Goal: Information Seeking & Learning: Learn about a topic

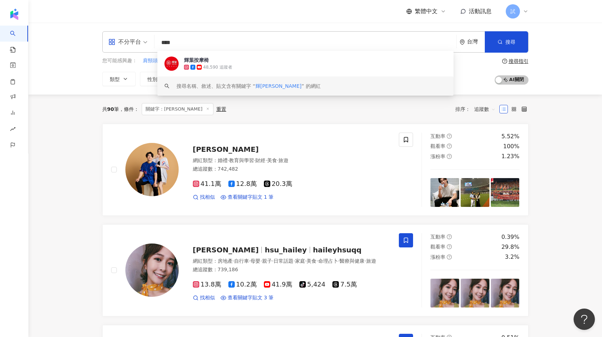
drag, startPoint x: 212, startPoint y: 43, endPoint x: 110, endPoint y: 42, distance: 102.7
click at [110, 42] on div "不分平台 **** 台灣 搜尋 4281dc11-877e-4b4a-80a1-73d7c1bfe503 keyword 輝葉按摩椅 48,590 追蹤者 搜…" at bounding box center [315, 41] width 426 height 21
type input "*"
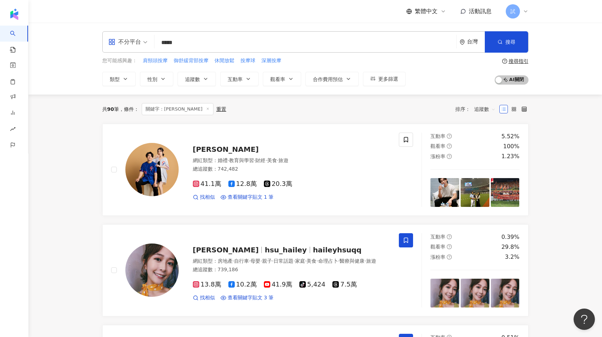
type input "*****"
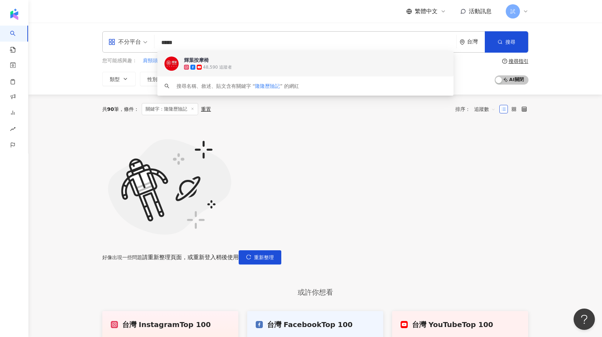
drag, startPoint x: 210, startPoint y: 43, endPoint x: 102, endPoint y: 43, distance: 107.7
click at [102, 43] on div "不分平台 ***** 台灣 搜尋 4281dc11-877e-4b4a-80a1-73d7c1bfe503 keyword 輝葉按摩椅 48,590 追蹤者 …" at bounding box center [315, 41] width 426 height 21
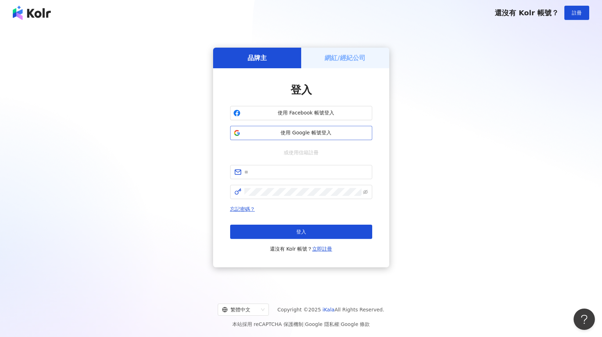
click at [313, 129] on span "使用 Google 帳號登入" at bounding box center [306, 132] width 126 height 7
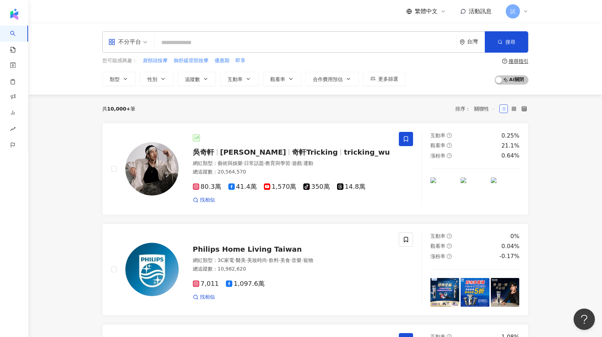
click at [174, 41] on input "search" at bounding box center [305, 43] width 296 height 14
paste input "*****"
type input "*****"
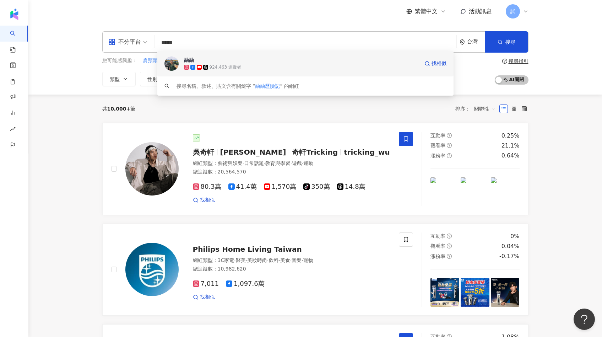
click at [172, 62] on img at bounding box center [172, 63] width 14 height 14
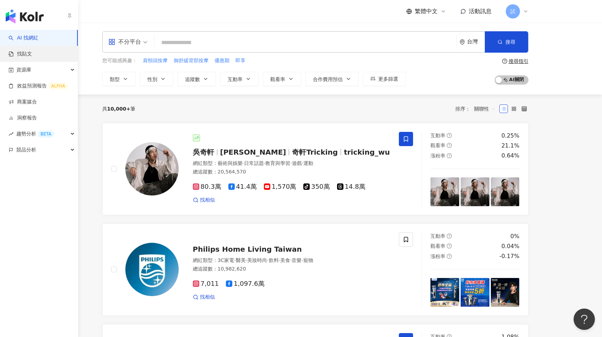
click at [20, 55] on link "找貼文" at bounding box center [20, 53] width 23 height 7
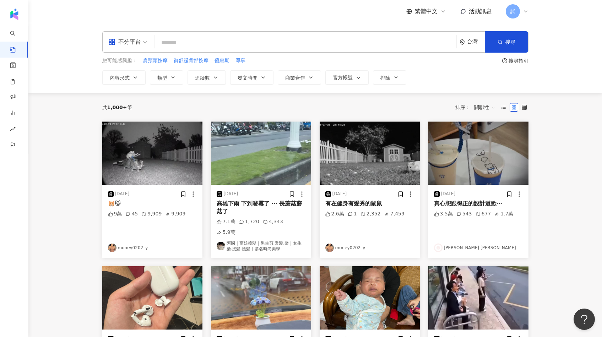
click at [271, 42] on input "search" at bounding box center [305, 42] width 296 height 15
click at [126, 76] on span "內容形式" at bounding box center [120, 78] width 20 height 6
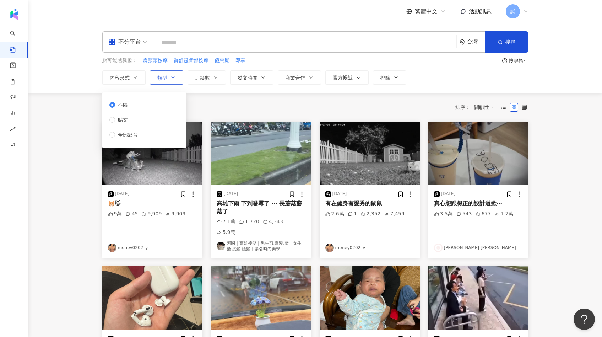
click at [160, 82] on button "類型" at bounding box center [166, 77] width 33 height 14
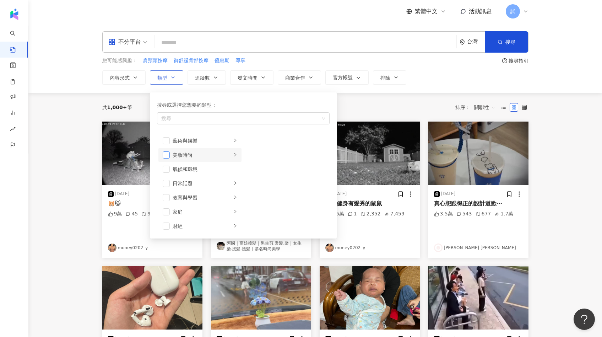
click at [165, 155] on span "button" at bounding box center [166, 154] width 7 height 7
click at [140, 107] on div "共 1,000+ 筆 排序： 關聯性" at bounding box center [315, 107] width 426 height 11
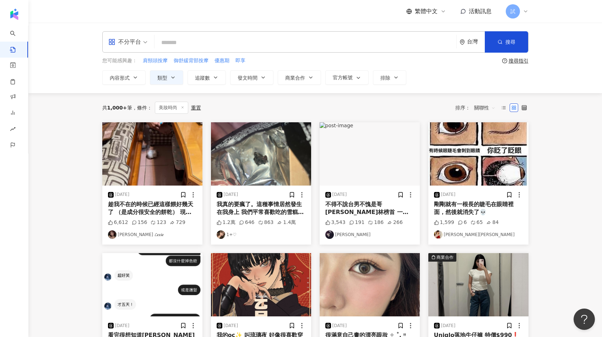
click at [221, 41] on input "search" at bounding box center [305, 42] width 296 height 15
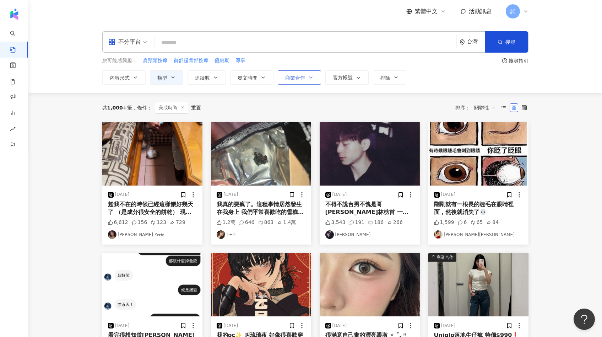
click at [303, 78] on span "商業合作" at bounding box center [295, 78] width 20 height 6
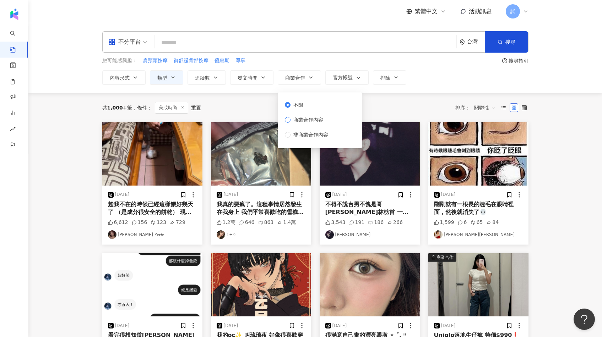
click at [303, 119] on span "商業合作內容" at bounding box center [309, 120] width 36 height 8
click at [389, 110] on div "共 1,000+ 筆 條件 ： 美妝時尚 重置 排序： 關聯性" at bounding box center [315, 108] width 426 height 12
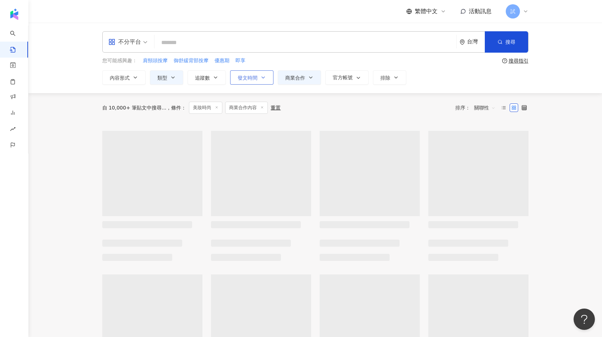
click at [259, 80] on button "發文時間" at bounding box center [251, 77] width 43 height 14
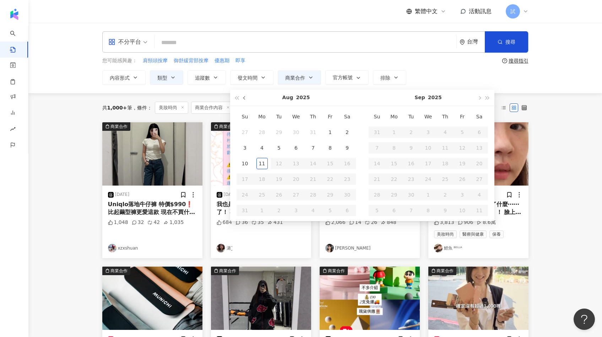
click at [243, 100] on button "button" at bounding box center [245, 98] width 8 height 16
type input "**********"
click at [278, 134] on div "1" at bounding box center [279, 131] width 11 height 11
type input "**********"
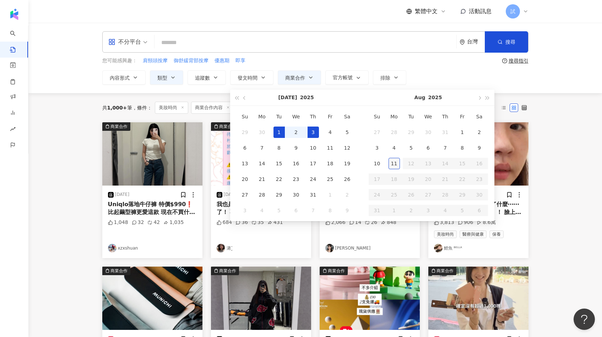
type input "**********"
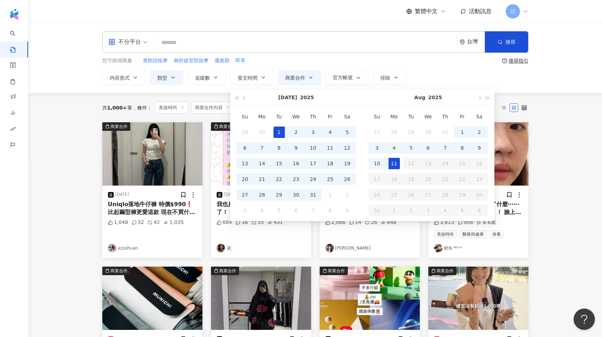
click at [398, 166] on div "11" at bounding box center [394, 163] width 11 height 11
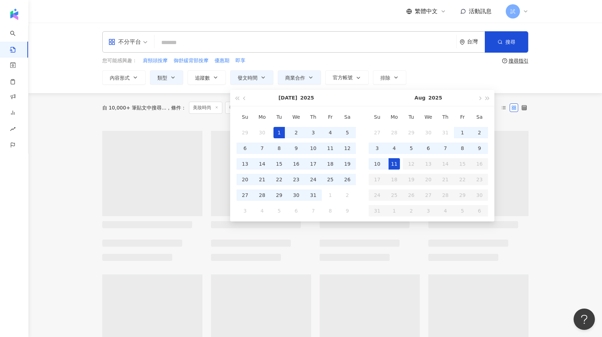
type input "**********"
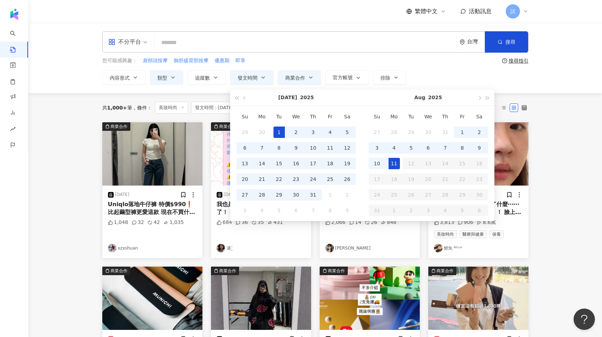
click at [559, 160] on main "**********" at bounding box center [315, 314] width 574 height 582
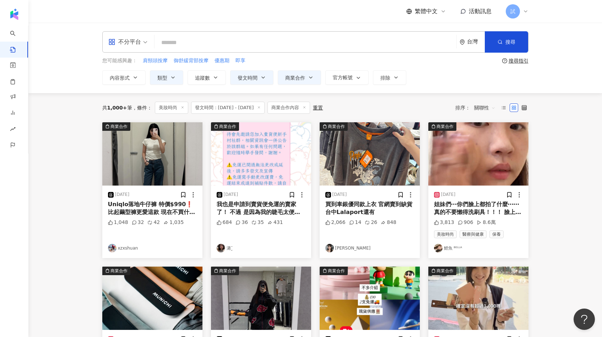
click at [242, 160] on img at bounding box center [261, 153] width 100 height 63
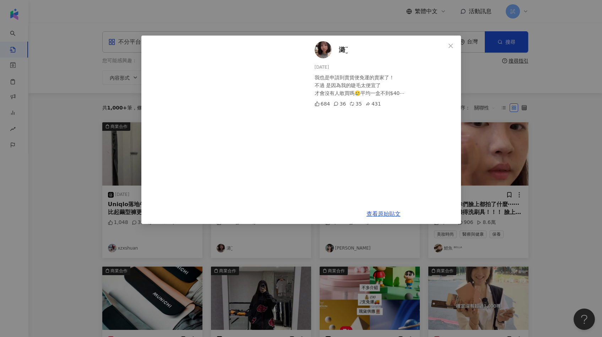
click at [519, 138] on div "潞¨̮ 2025/8/9 我也是申請到賣貨便免運的賣家了！ 不過 是因為我的睫毛太便宜了 才會沒有人敢買嗎🥲平均一盒不到$40⋯ 684 36 35 431 …" at bounding box center [301, 168] width 602 height 337
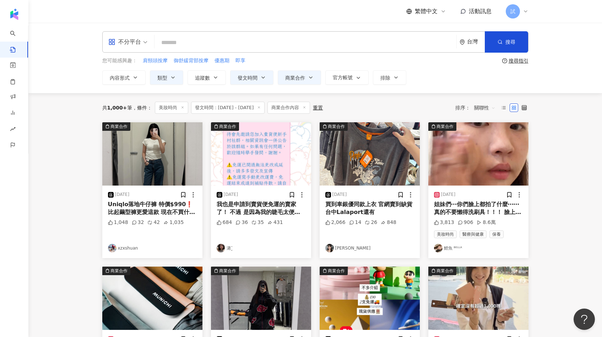
click at [169, 166] on img at bounding box center [152, 153] width 100 height 63
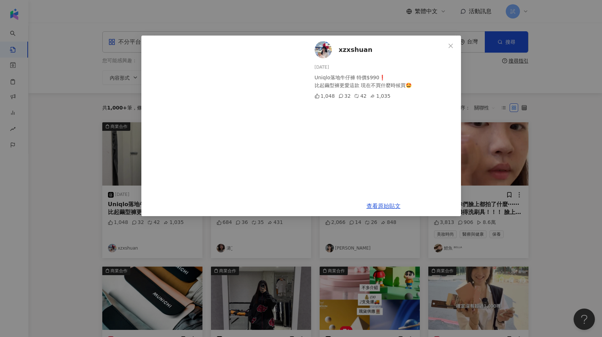
click at [511, 176] on div "xzxshuan 2025/7/28 Uniqlo落地牛仔褲 特價$990❗️ 比起繭型褲更愛這款 現在不買什麼時候買🤩 1,048 32 42 1,035 …" at bounding box center [301, 168] width 602 height 337
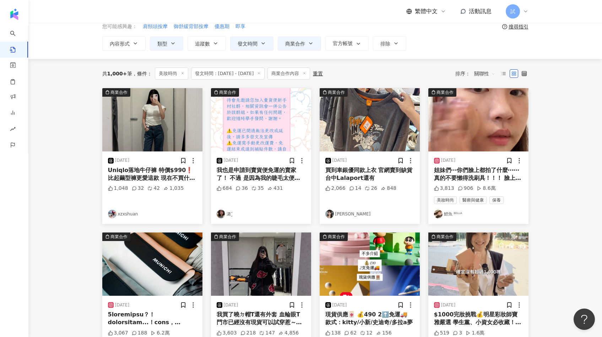
scroll to position [39, 0]
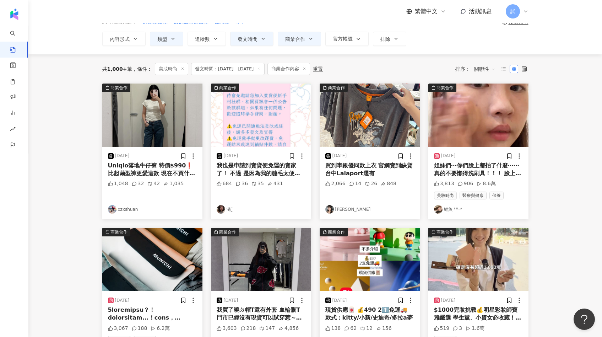
click at [491, 130] on img at bounding box center [478, 114] width 100 height 63
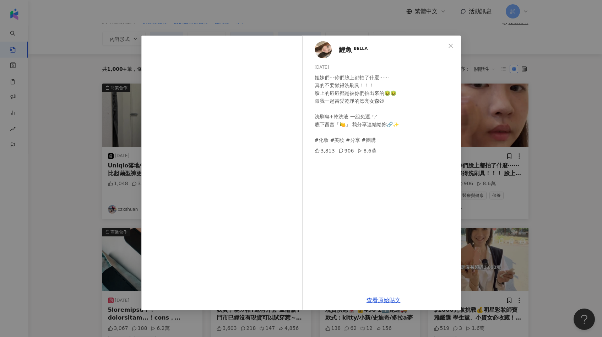
click at [525, 175] on div "鯉魚 ᴮᴱᴸᴸᴬ 2025/8/3 姐妹們⋯你們臉上都拍了什麼⋯⋯ 真的不要懶得洗刷具！！！ 臉上的痘痘都是被你們拍出來的🤢🤢 跟我一起當愛乾淨的漂亮女森😆 …" at bounding box center [301, 168] width 602 height 337
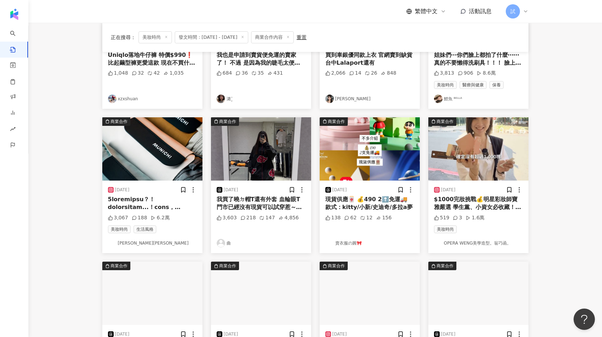
scroll to position [152, 0]
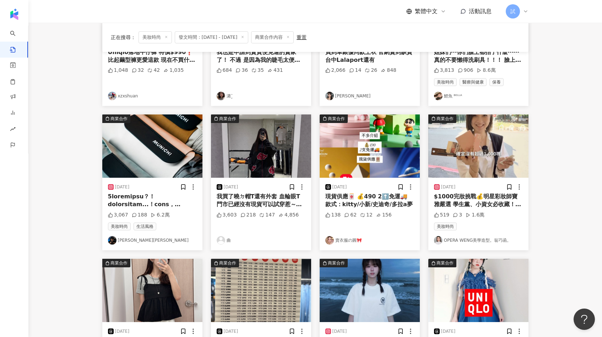
click at [486, 155] on img at bounding box center [478, 145] width 100 height 63
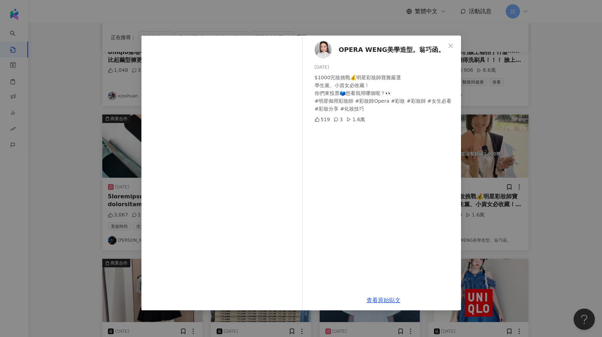
click at [559, 157] on div "OPERA WENG美學造型。翁巧函。 2025/8/7 $1000完妝挑戰💰明星彩妝師寶雅嚴選 學生黨、小資女必收藏！ 你們來投票🗳️想看我用哪個呢？👀 #…" at bounding box center [301, 168] width 602 height 337
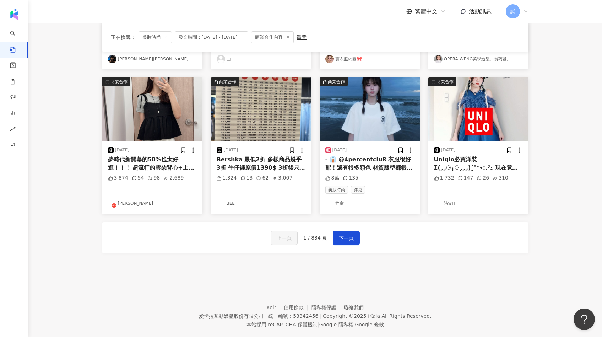
scroll to position [341, 0]
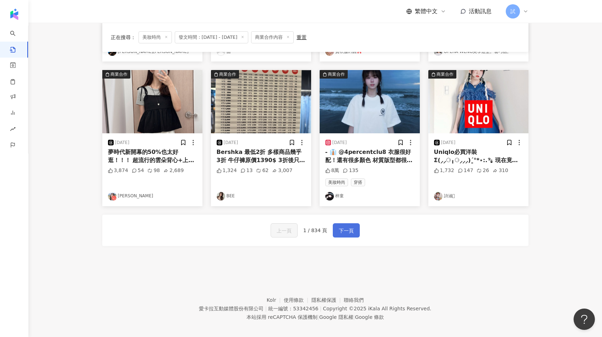
click at [350, 234] on span "下一頁" at bounding box center [346, 230] width 15 height 9
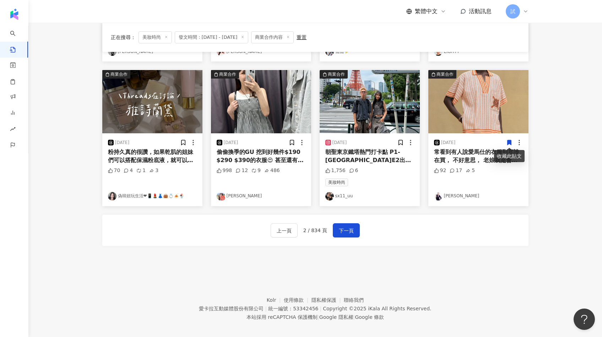
click at [505, 110] on img at bounding box center [478, 101] width 100 height 63
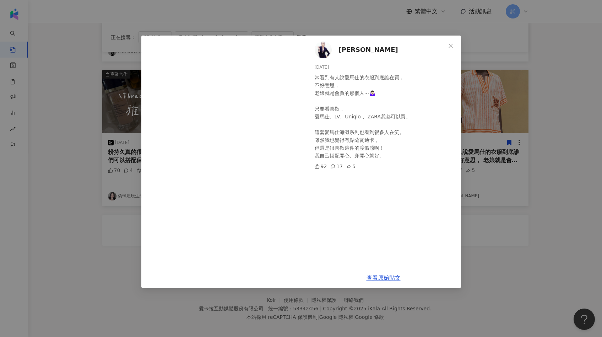
click at [498, 233] on div "Gloria Wang 2025/8/3 常看到有人說愛馬仕的衣服到底誰在買， 不好意思， 老娘就是會買的那個人⋯🤷🏻‍♀️ 只要看喜歡， 愛馬仕、LV、Un…" at bounding box center [301, 168] width 602 height 337
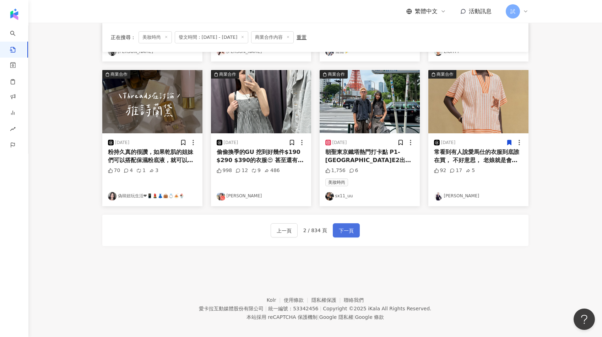
click at [349, 232] on span "下一頁" at bounding box center [346, 230] width 15 height 9
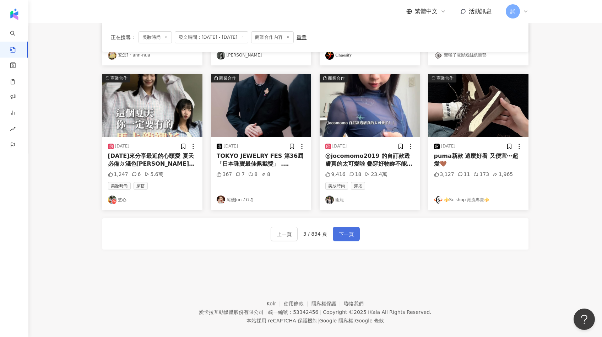
scroll to position [0, 0]
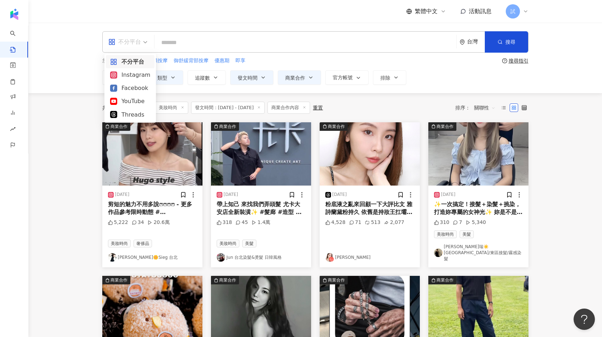
click at [138, 46] on div "不分平台" at bounding box center [124, 41] width 33 height 11
click at [136, 77] on div "Instagram" at bounding box center [130, 74] width 40 height 9
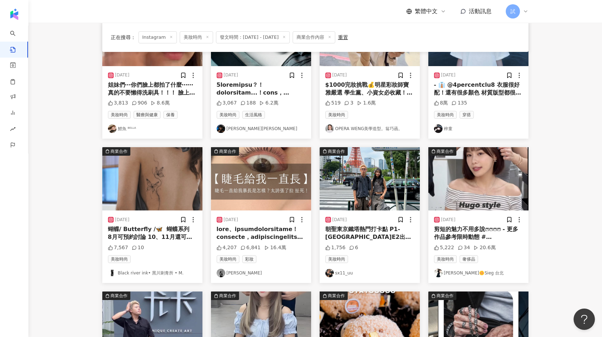
scroll to position [120, 0]
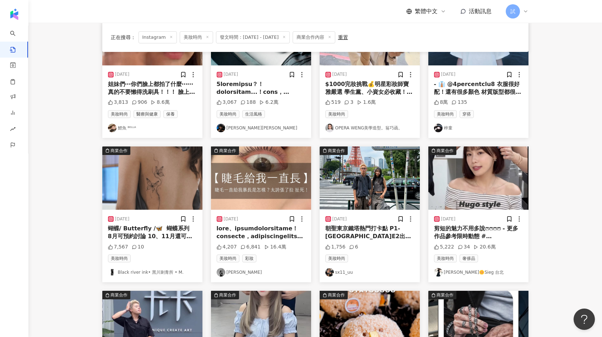
click at [258, 188] on img at bounding box center [261, 177] width 100 height 63
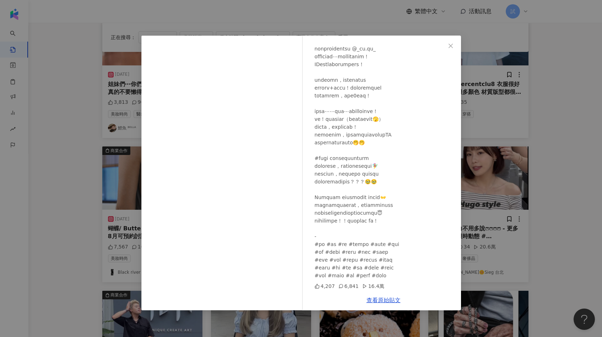
scroll to position [122, 0]
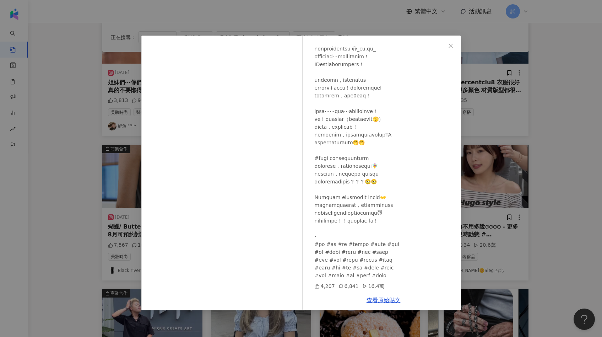
click at [505, 187] on div "陳綾 Celine 2025/8/2 4,207 6,841 16.4萬 查看原始貼文" at bounding box center [301, 168] width 602 height 337
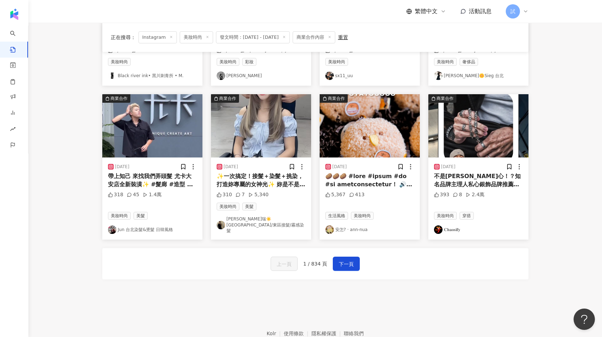
scroll to position [324, 0]
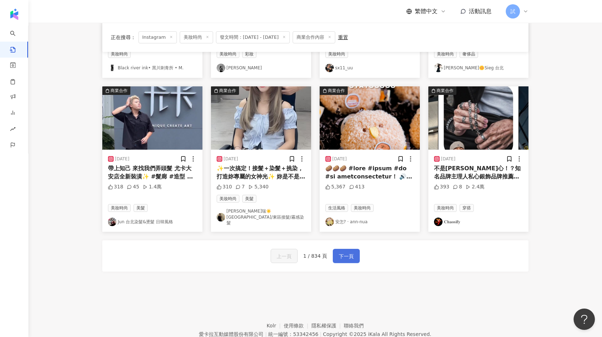
click at [345, 252] on span "下一頁" at bounding box center [346, 256] width 15 height 9
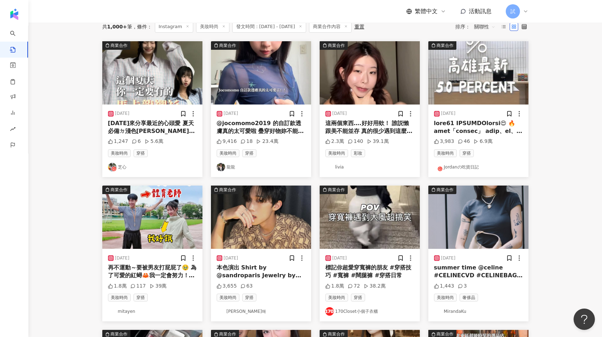
scroll to position [81, 0]
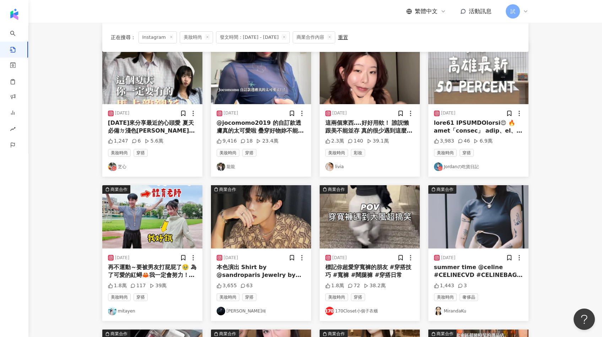
click at [168, 224] on img at bounding box center [152, 216] width 100 height 63
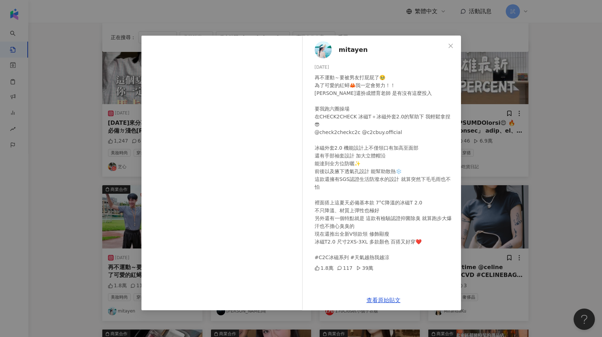
click at [471, 166] on div "mitayen 2025/7/31 再不運動～要被男友打屁屁了🥹 為了可愛的紅蟳🦀我一定會努力！！ 阿仁還扮成體育老師 是有沒有這麼投入 要我跑六圈操場 在C…" at bounding box center [301, 168] width 602 height 337
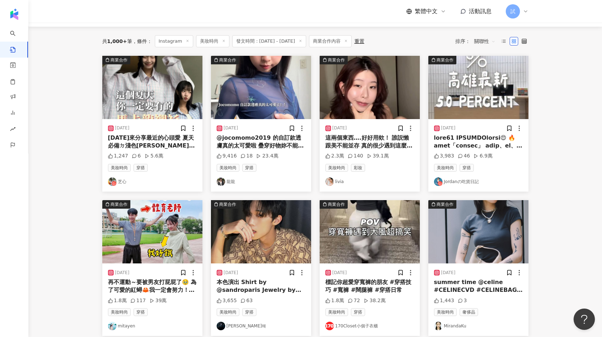
scroll to position [60, 0]
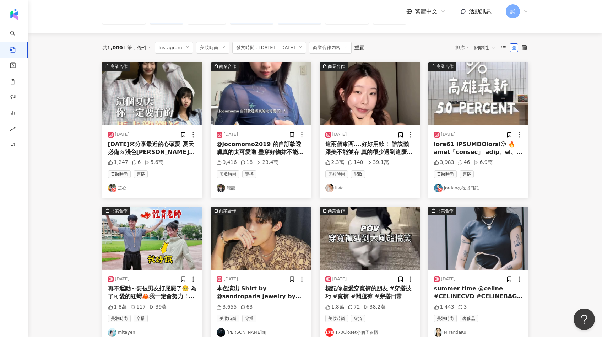
click at [383, 101] on img at bounding box center [370, 93] width 100 height 63
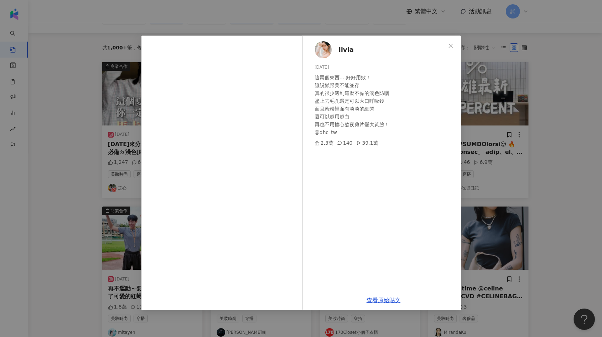
click at [485, 179] on div "livia 2025/8/5 這兩個東西….好好用欸！ 誰説懶跟美不能並存 真的很少遇到這麼不黏的潤色防曬 塗上去毛孔還是可以大口呼吸😋 而且蜜粉裡面有淡淡的…" at bounding box center [301, 168] width 602 height 337
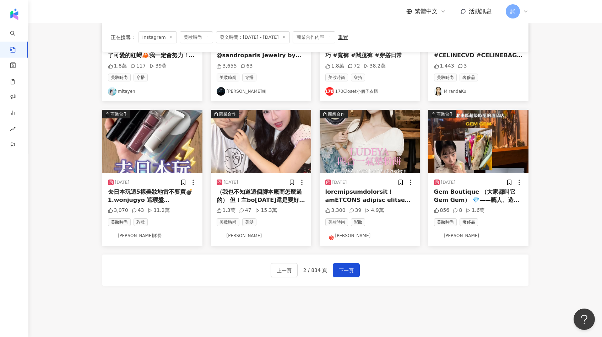
scroll to position [346, 0]
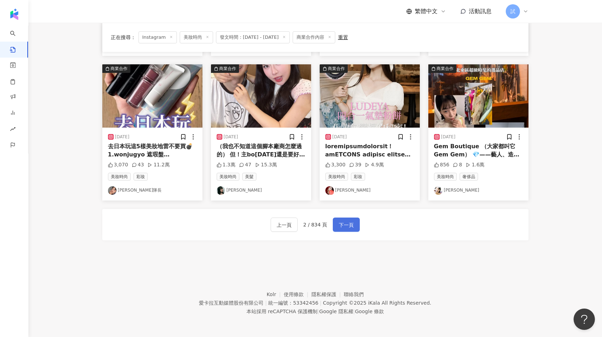
click at [355, 224] on button "下一頁" at bounding box center [346, 224] width 27 height 14
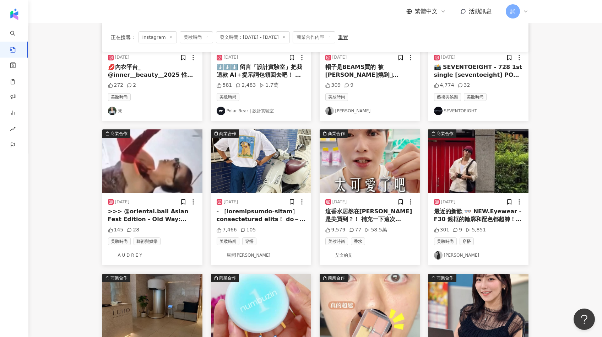
scroll to position [139, 0]
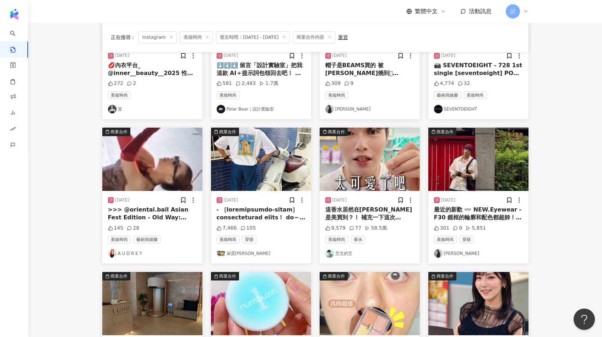
click at [386, 167] on img at bounding box center [370, 159] width 100 height 63
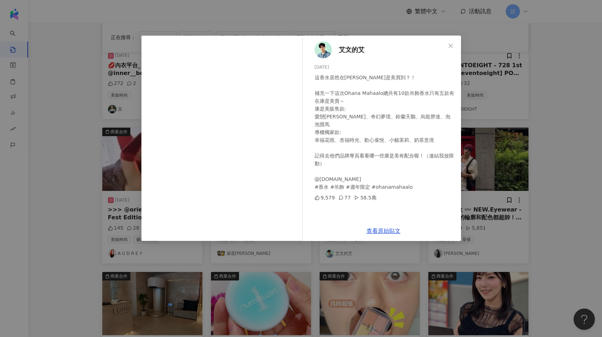
click at [498, 151] on div "艾文的艾 2025/8/5 這香水居然在康是美買到？！ 補充一下這次Ohana Mahaalo總共有10款吊飾香水只有五款有在康是美賣～ 康是美販售款: 愛戀…" at bounding box center [301, 168] width 602 height 337
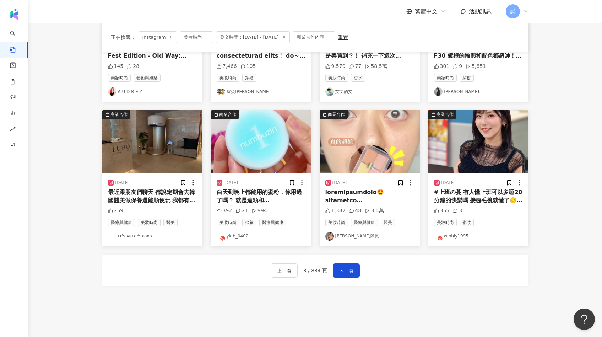
scroll to position [301, 0]
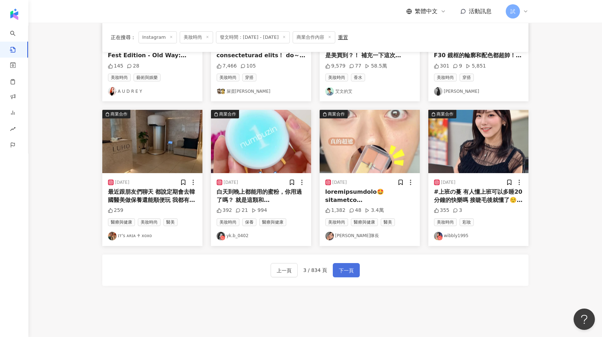
click at [350, 267] on span "下一頁" at bounding box center [346, 270] width 15 height 9
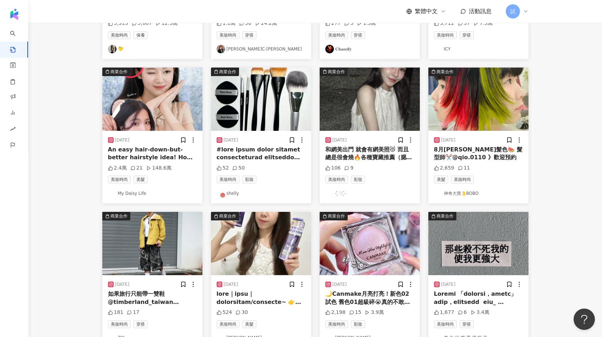
scroll to position [0, 0]
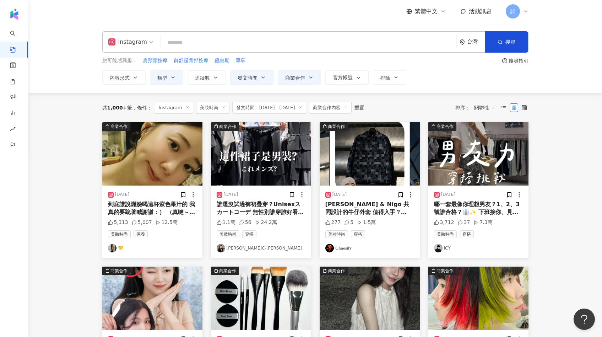
click at [172, 149] on img at bounding box center [152, 153] width 100 height 63
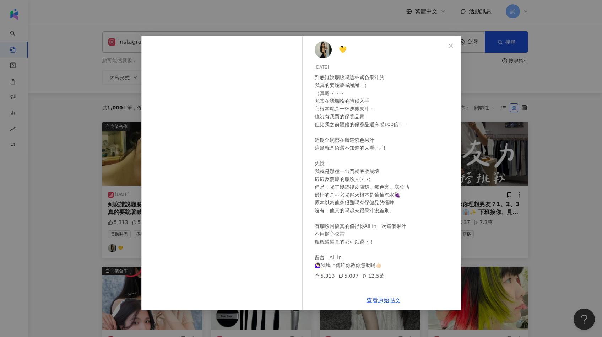
click at [490, 219] on div "💛ིྀ 2025/7/30 到底誰說爛臉喝這杯紫色果汁的 我真的要跪著喊謝謝：） （真噠～～～ 尤其在我爛臉的時候入手 它根本就是一杯逆襲果汁⋯ 也沒有我買的…" at bounding box center [301, 168] width 602 height 337
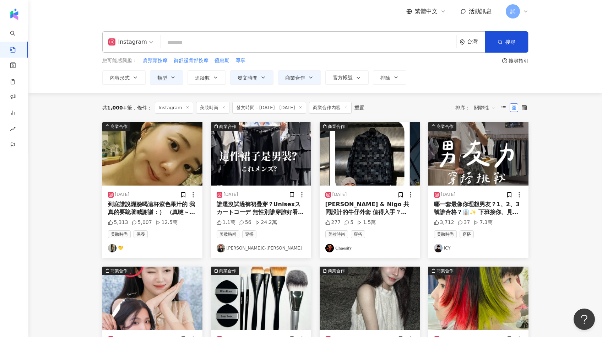
click at [486, 169] on img at bounding box center [478, 153] width 100 height 63
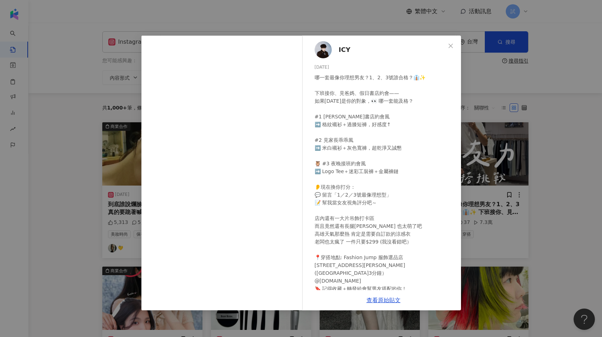
click at [521, 177] on div "ICY 2025/8/5 哪一套最像你理想男友？1、2、3號誰合格？👔✨ 下班接你、見爸媽、假日書店約會—— 如果今天是你的對象，👀 哪一套能及格？ #1 文…" at bounding box center [301, 168] width 602 height 337
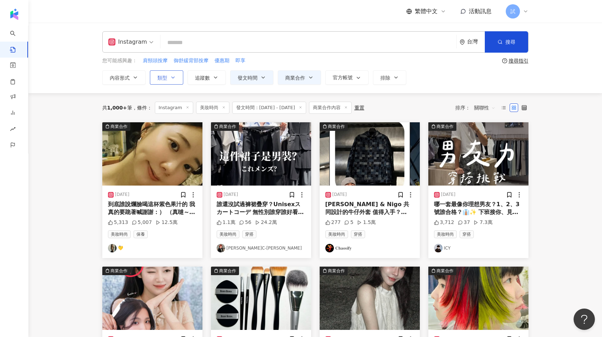
click at [163, 79] on span "類型" at bounding box center [162, 78] width 10 height 6
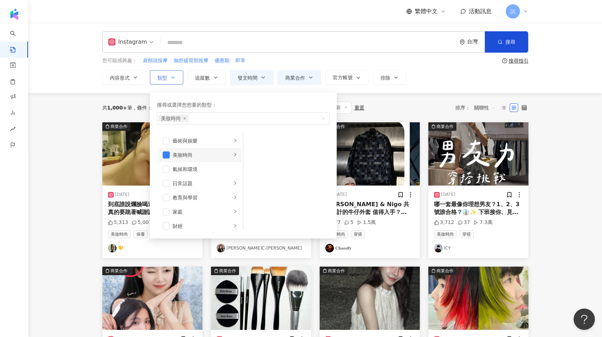
click at [199, 155] on div "美妝時尚" at bounding box center [202, 155] width 59 height 8
click at [251, 214] on span "button" at bounding box center [252, 211] width 7 height 7
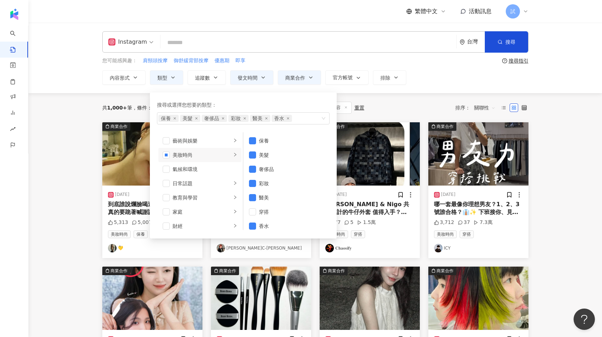
click at [548, 147] on main "**********" at bounding box center [315, 314] width 574 height 582
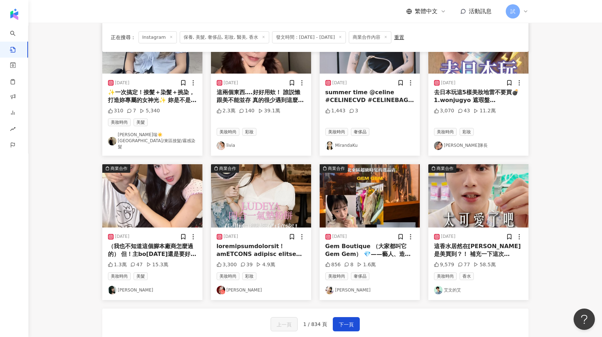
scroll to position [259, 0]
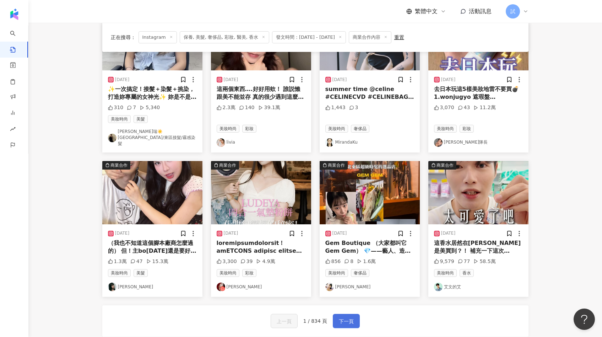
click at [350, 317] on span "下一頁" at bounding box center [346, 321] width 15 height 9
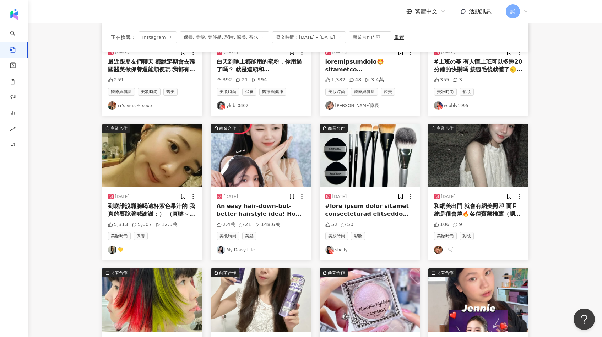
scroll to position [143, 0]
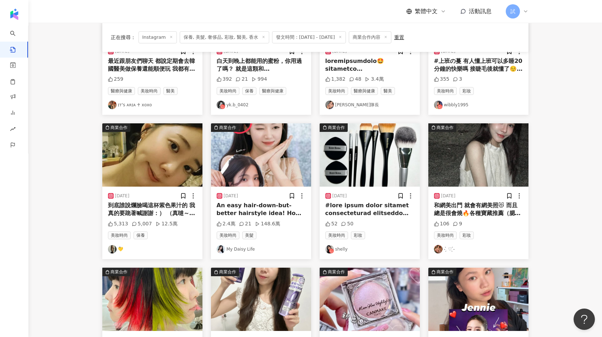
click at [464, 154] on img at bounding box center [478, 154] width 100 height 63
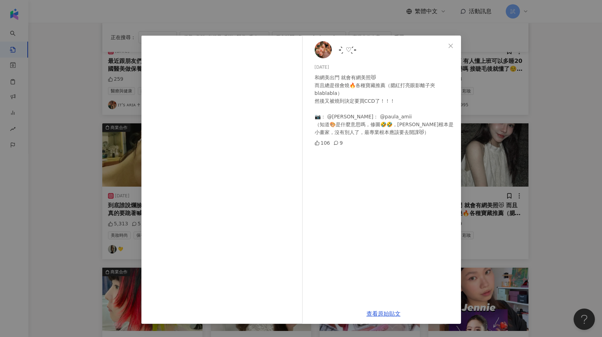
click at [470, 162] on div "- ̗̀ ♡ ̖́- 2025/8/4 和網美出門 就會有網美照😻 而且總是很會燒🔥各種寶藏推薦（腮紅打亮眼影離子夾blablabla） 然後又被燒到決定要買…" at bounding box center [301, 168] width 602 height 337
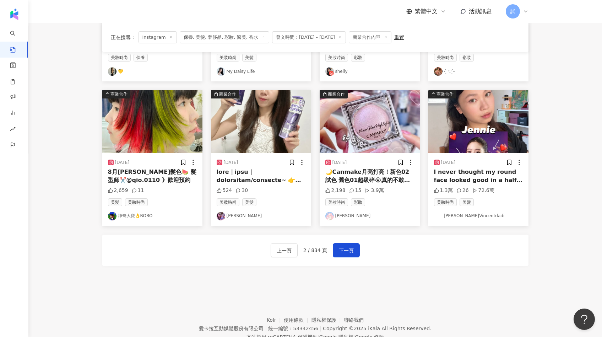
scroll to position [321, 0]
click at [355, 242] on div "上一頁 2 / 834 頁 下一頁" at bounding box center [315, 249] width 426 height 31
click at [347, 253] on span "下一頁" at bounding box center [346, 250] width 15 height 9
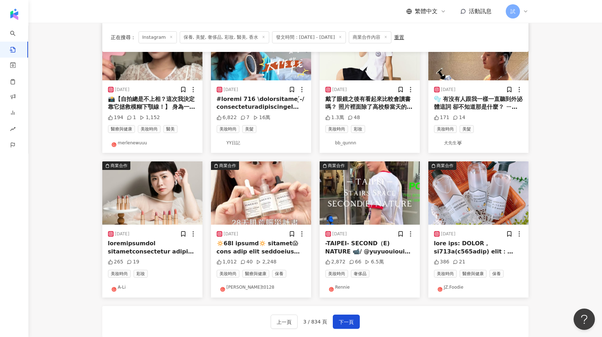
scroll to position [241, 0]
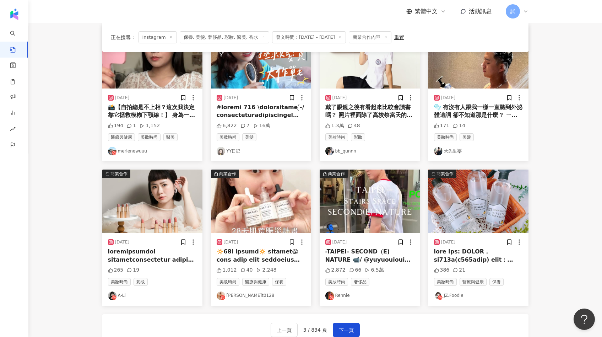
click at [256, 225] on img at bounding box center [261, 200] width 100 height 63
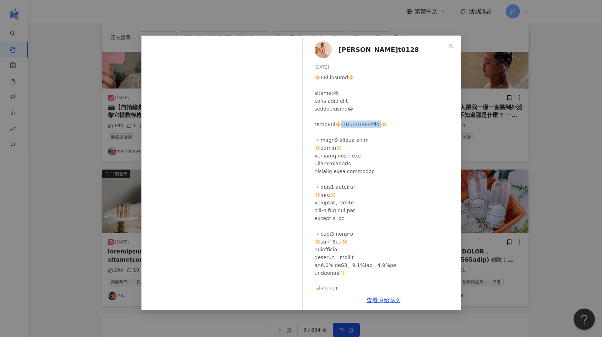
drag, startPoint x: 351, startPoint y: 125, endPoint x: 399, endPoint y: 124, distance: 48.3
click at [399, 124] on div at bounding box center [385, 234] width 141 height 320
copy div "ANKA賑災計畫🔅 🔸賑"
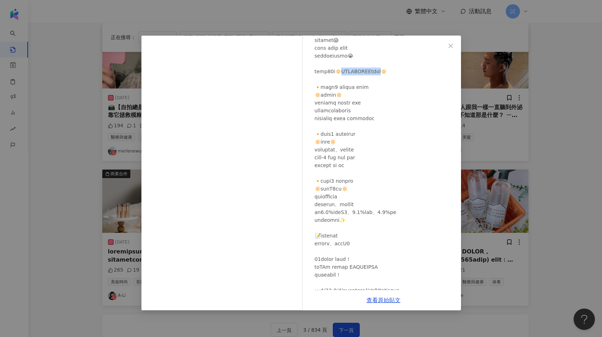
scroll to position [123, 0]
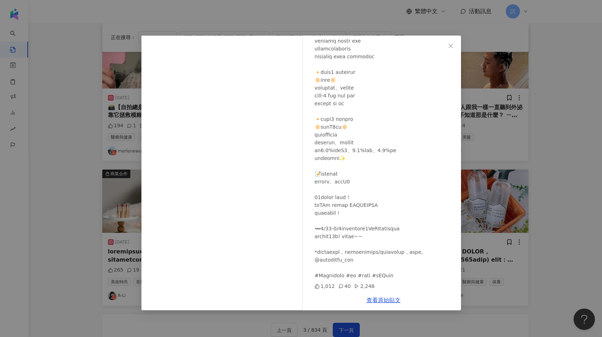
click at [505, 193] on div "nora_abu.t0128 2025/8/4 1,012 40 2,248 查看原始貼文" at bounding box center [301, 168] width 602 height 337
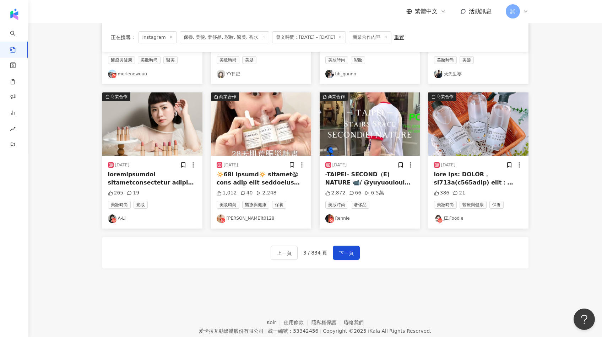
scroll to position [319, 0]
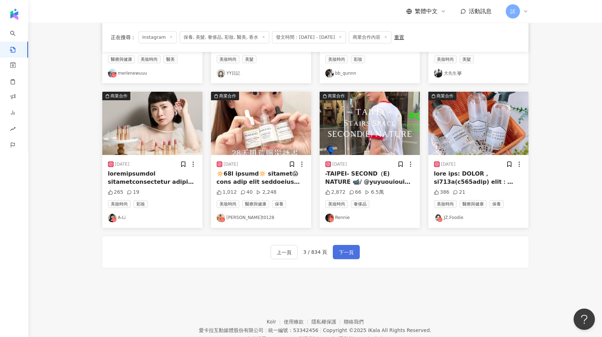
click at [358, 251] on button "下一頁" at bounding box center [346, 252] width 27 height 14
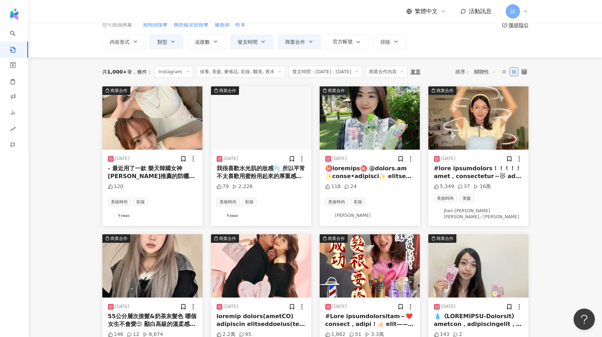
scroll to position [0, 0]
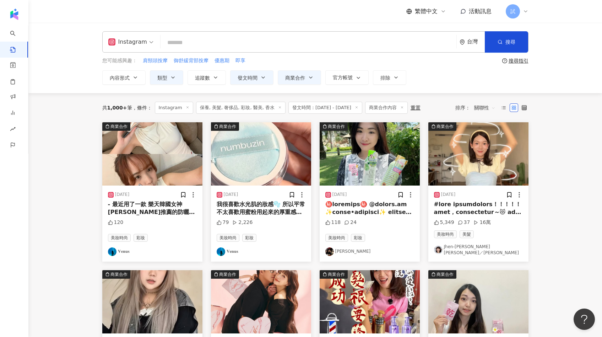
click at [178, 174] on img at bounding box center [152, 153] width 100 height 63
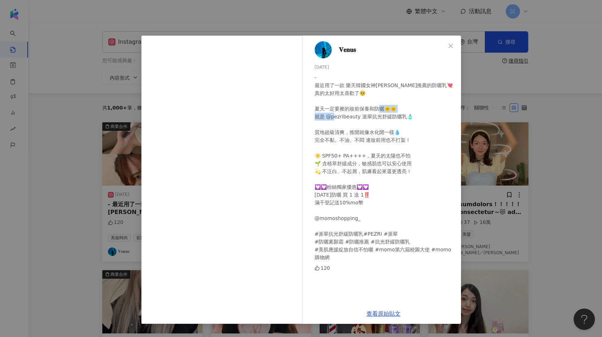
drag, startPoint x: 357, startPoint y: 117, endPoint x: 330, endPoint y: 118, distance: 26.7
click at [330, 118] on div "- 最近用了一款 樂天韓國女神河智媛推薦的防曬乳💘 真的太好用太喜歡了🥺 夏天一定要擦的妝前保養和防曬🌞🌞 就是 @pezribeauty 派翠抗光舒緩防曬乳…" at bounding box center [385, 168] width 141 height 188
copy div "ibeauty 派翠抗"
click at [490, 188] on div "𝐕𝐞𝐧𝐮𝐬 2025/8/4 - 最近用了一款 樂天韓國女神河智媛推薦的防曬乳💘 真的太好用太喜歡了🥺 夏天一定要擦的妝前保養和防曬🌞🌞 就是 @pezrib…" at bounding box center [301, 168] width 602 height 337
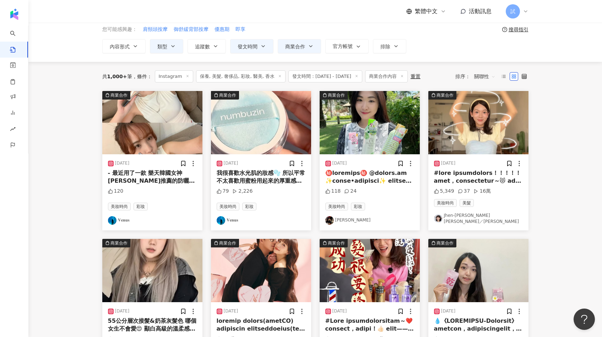
scroll to position [32, 0]
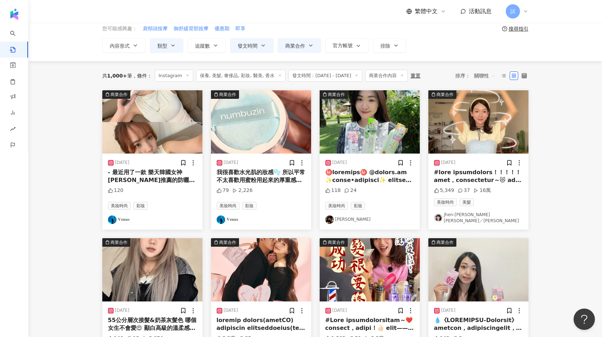
click at [228, 138] on img at bounding box center [261, 121] width 100 height 63
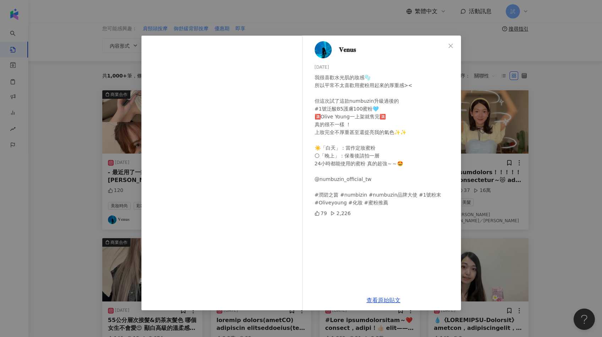
click at [498, 168] on div "𝐕𝐞𝐧𝐮𝐬 2025/8/9 我很喜歡水光肌的妝感🫧 所以平常不太喜歡用蜜粉用起來的厚重感>< 但這次試了這款numbuzin升級過後的 #1號泛酸B5護膚1…" at bounding box center [301, 168] width 602 height 337
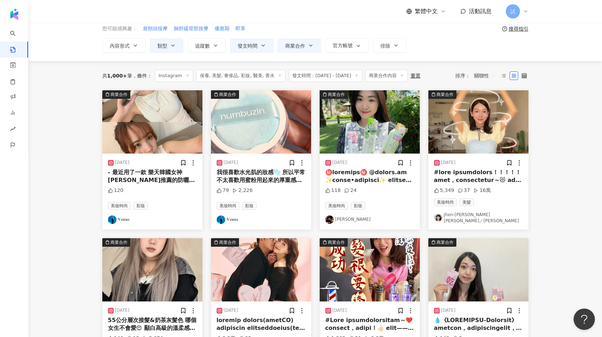
click at [394, 129] on img at bounding box center [370, 121] width 100 height 63
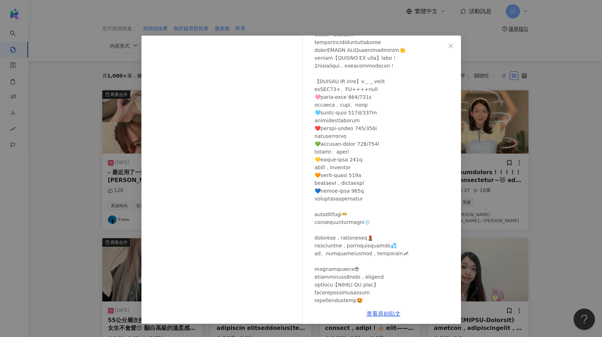
scroll to position [72, 0]
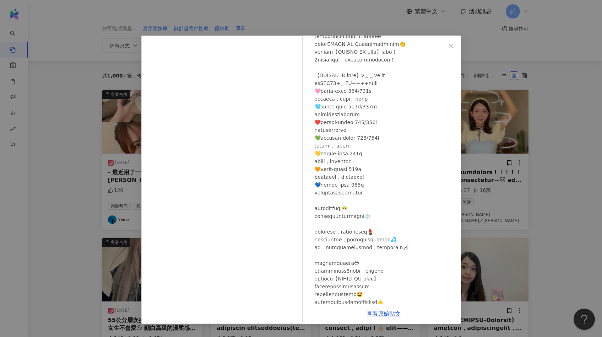
click at [476, 194] on div "崔普小哀 2025/8/4 118 24 查看原始貼文" at bounding box center [301, 168] width 602 height 337
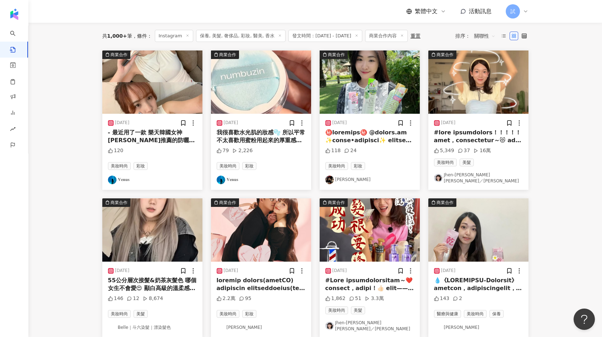
scroll to position [78, 0]
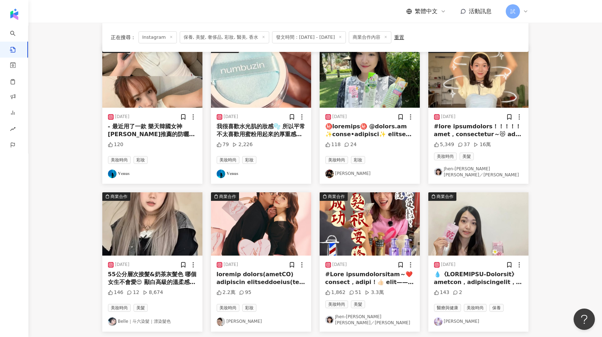
click at [483, 85] on img at bounding box center [478, 75] width 100 height 63
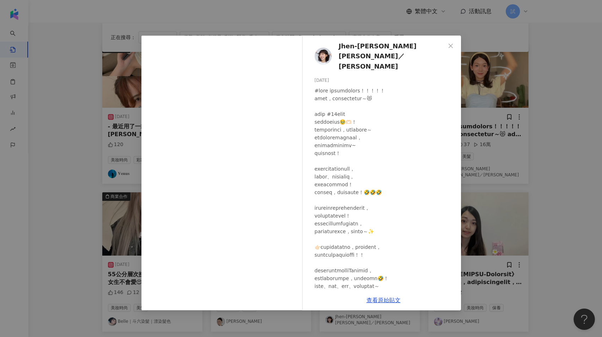
scroll to position [37, 0]
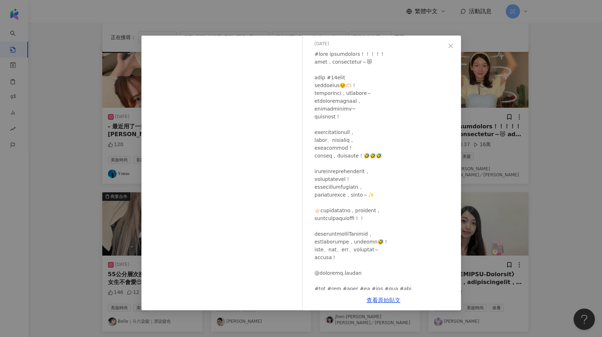
click at [538, 188] on div "Jhen-Yu Lin／小佛椰 2025/7/30 5,349 37 16萬 查看原始貼文" at bounding box center [301, 168] width 602 height 337
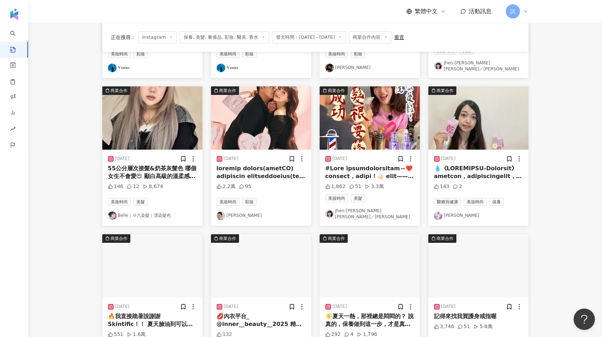
scroll to position [181, 0]
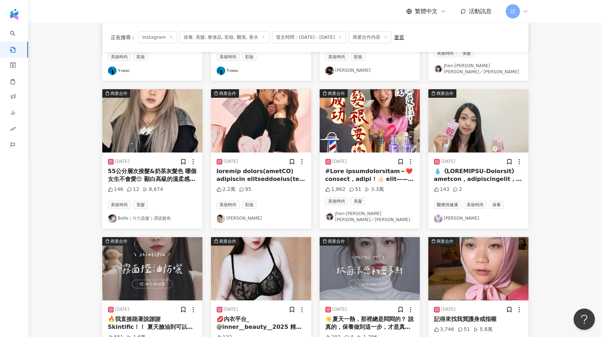
click at [281, 111] on img at bounding box center [261, 120] width 100 height 63
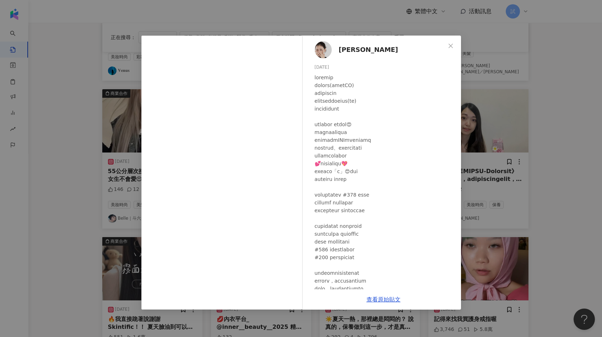
click at [505, 197] on div "蔡昕言 2025/8/4 2.2萬 95 查看原始貼文" at bounding box center [301, 168] width 602 height 337
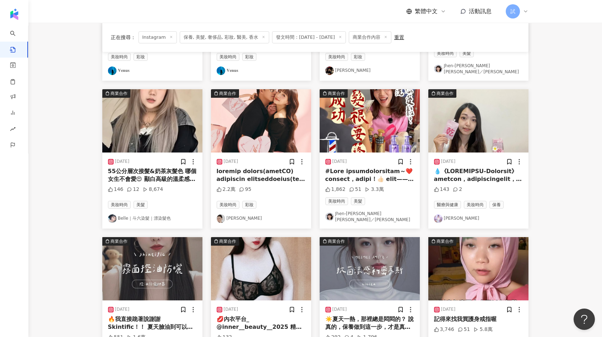
click at [387, 114] on img at bounding box center [370, 120] width 100 height 63
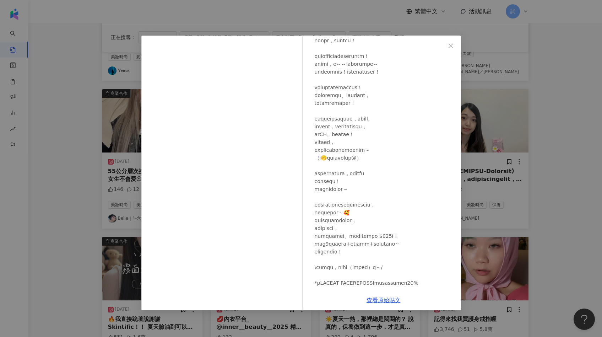
scroll to position [201, 0]
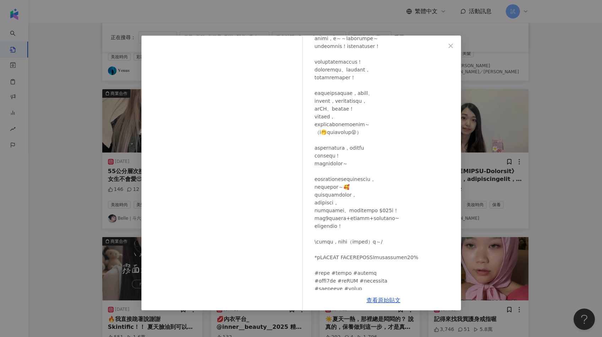
click at [538, 142] on div "Jhen-Yu Lin／小佛椰 2025/8/4 1,862 51 3.3萬 查看原始貼文" at bounding box center [301, 168] width 602 height 337
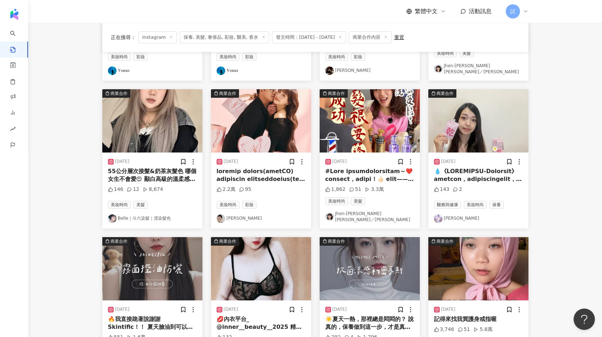
click at [489, 118] on img at bounding box center [478, 120] width 100 height 63
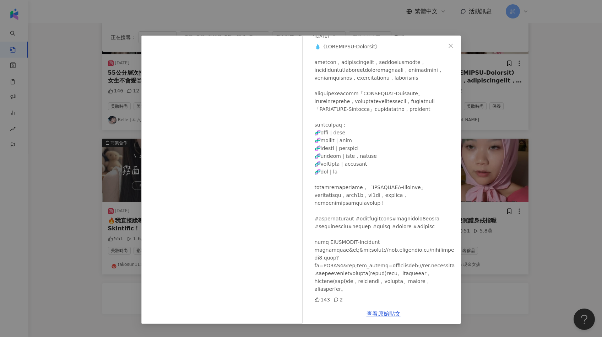
scroll to position [284, 0]
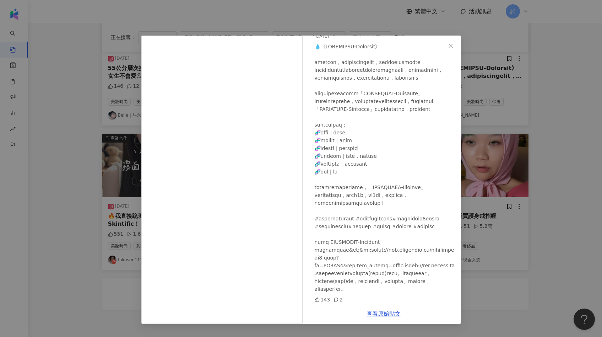
click at [508, 225] on div "Peilini偲嘉 2025/8/7 143 2 查看原始貼文" at bounding box center [301, 168] width 602 height 337
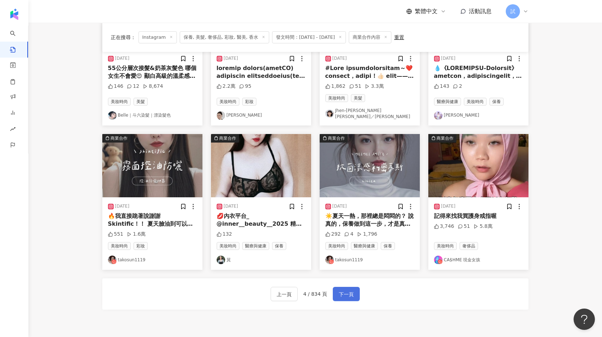
click at [352, 287] on button "下一頁" at bounding box center [346, 294] width 27 height 14
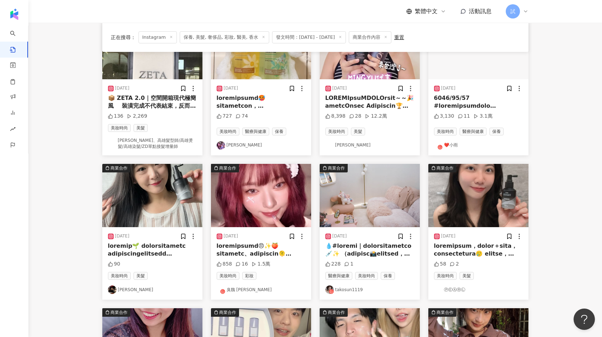
scroll to position [0, 0]
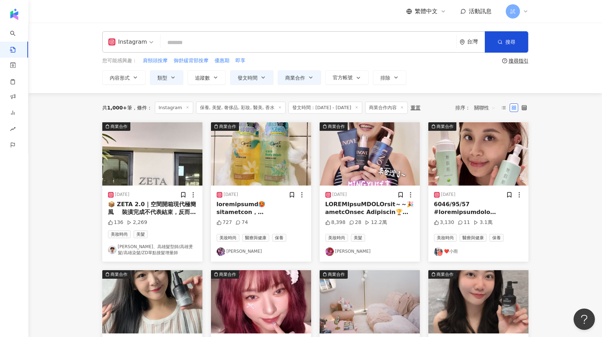
click at [163, 165] on img at bounding box center [152, 153] width 100 height 63
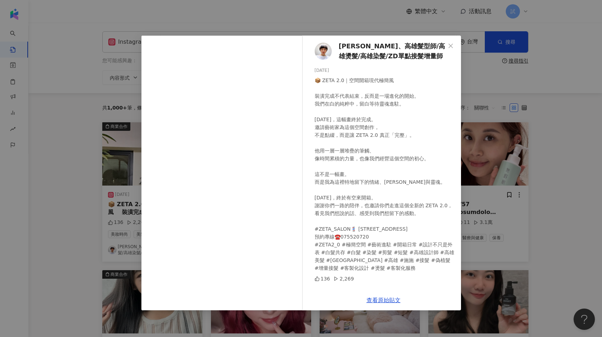
scroll to position [0, 0]
click at [488, 218] on div "施施、高雄髮型師/高雄燙髮/高雄染髮/ZD單點接髮增量師 2025/8/1 136 2,269 查看原始貼文" at bounding box center [301, 168] width 602 height 337
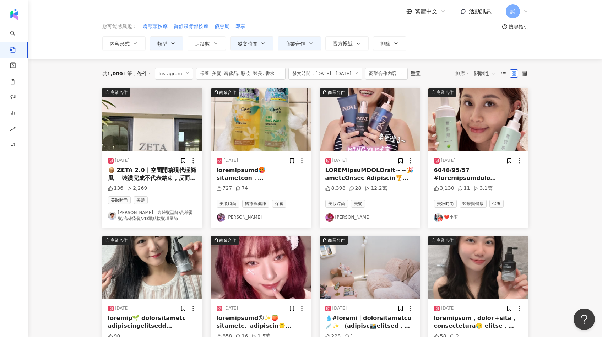
scroll to position [34, 0]
click at [276, 139] on img at bounding box center [261, 119] width 100 height 63
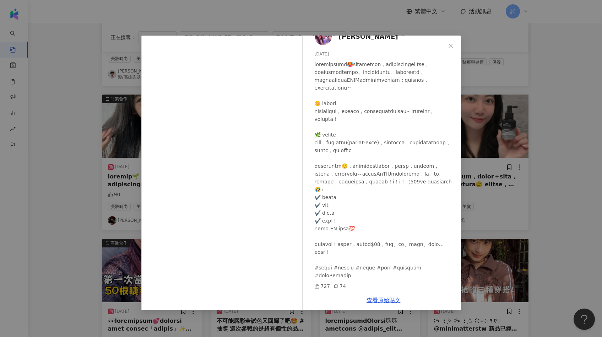
scroll to position [0, 0]
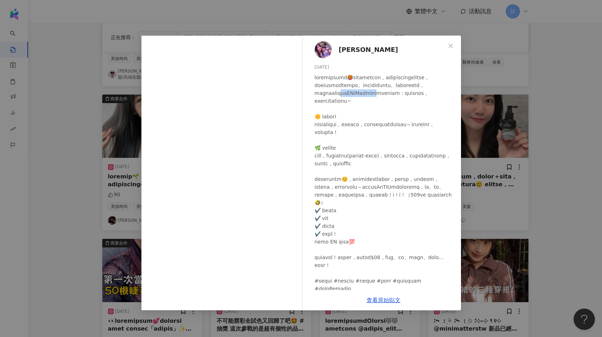
drag, startPoint x: 346, startPoint y: 102, endPoint x: 395, endPoint y: 102, distance: 49.0
click at [395, 102] on div at bounding box center [385, 183] width 141 height 219
copy div "寶OPAL胺基酸沐浴露系"
click at [561, 94] on div "黃綺綺 2025/7/31 727 74 查看原始貼文" at bounding box center [301, 168] width 602 height 337
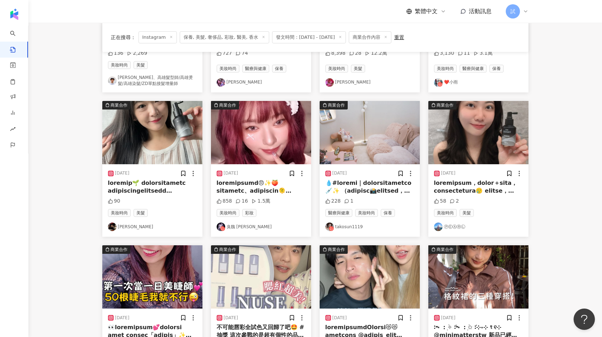
scroll to position [172, 0]
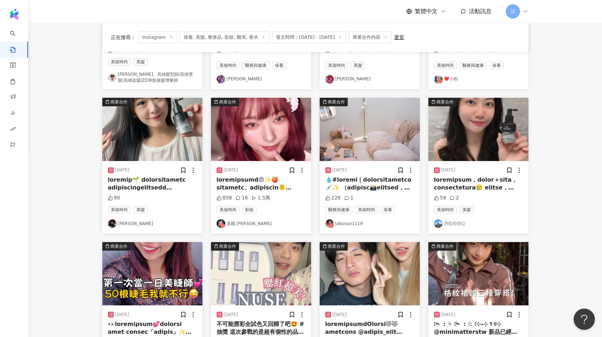
click at [172, 152] on img at bounding box center [152, 129] width 100 height 63
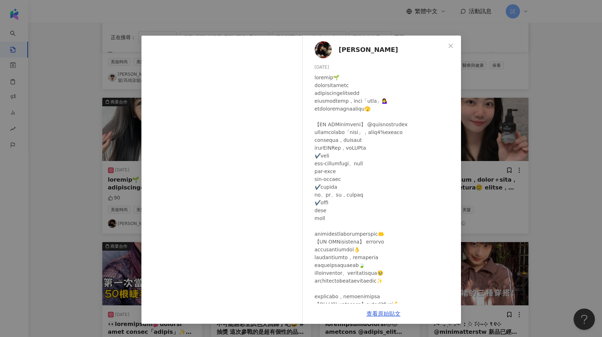
click at [504, 162] on div "崔普小哀 2025/8/5 90 查看原始貼文" at bounding box center [301, 168] width 602 height 337
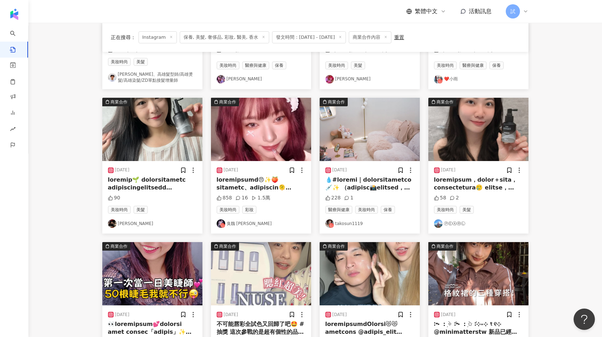
click at [297, 133] on img at bounding box center [261, 129] width 100 height 63
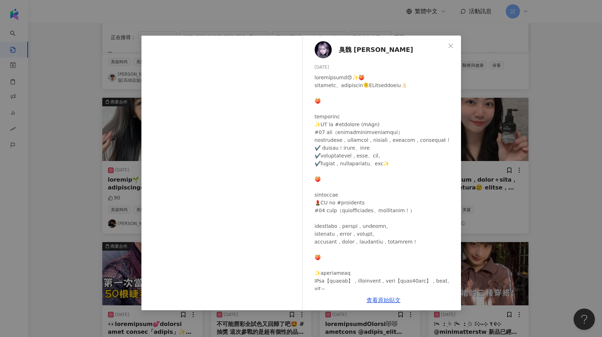
click at [491, 138] on div "臭魏 Julia Wei 2025/8/2 858 16 1.5萬 查看原始貼文" at bounding box center [301, 168] width 602 height 337
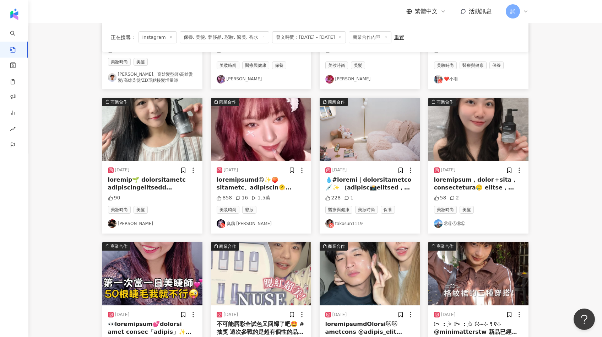
click at [389, 130] on img at bounding box center [370, 129] width 100 height 63
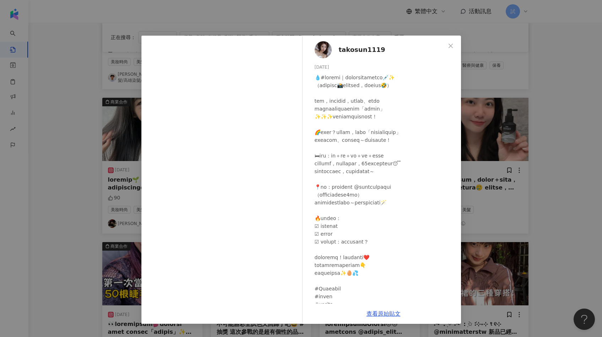
click at [512, 173] on div "takosun1119 2025/8/6 228 1 查看原始貼文" at bounding box center [301, 168] width 602 height 337
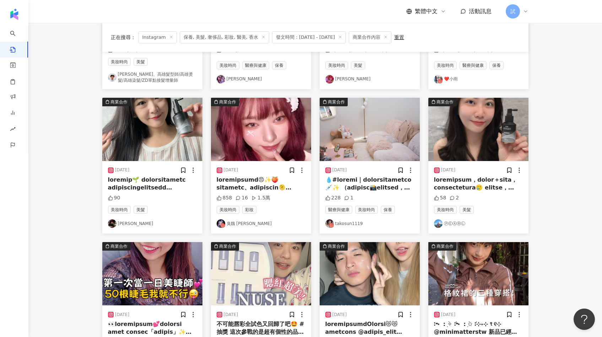
click at [486, 140] on img at bounding box center [478, 129] width 100 height 63
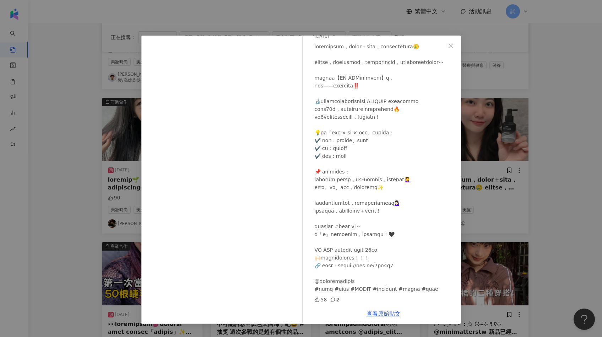
scroll to position [86, 0]
click at [534, 168] on div "ⓅⒺⒶⓇⓁ 2025/8/6 58 2 查看原始貼文" at bounding box center [301, 168] width 602 height 337
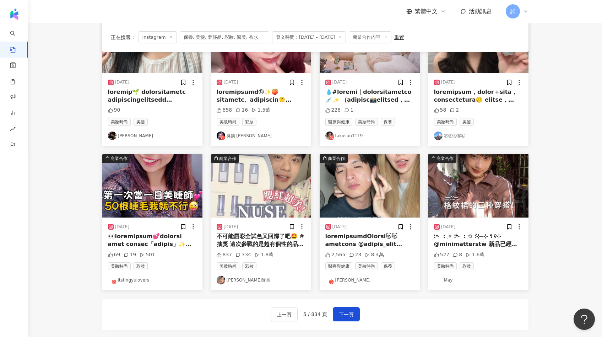
scroll to position [261, 0]
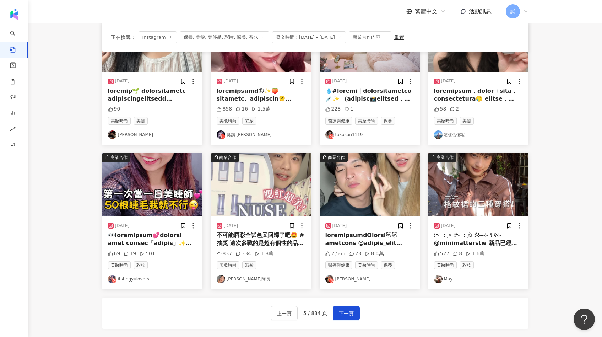
click at [351, 181] on img at bounding box center [370, 184] width 100 height 63
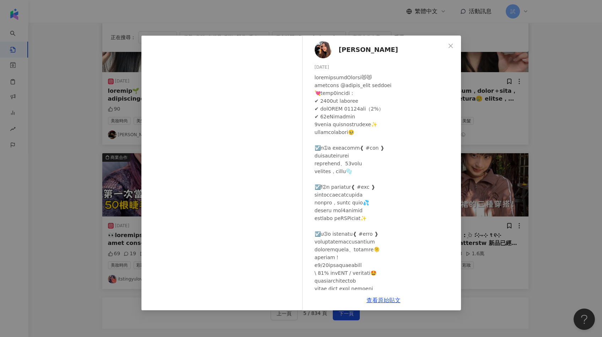
click at [485, 161] on div "李欣 2025/8/5 2,565 23 8.4萬 查看原始貼文" at bounding box center [301, 168] width 602 height 337
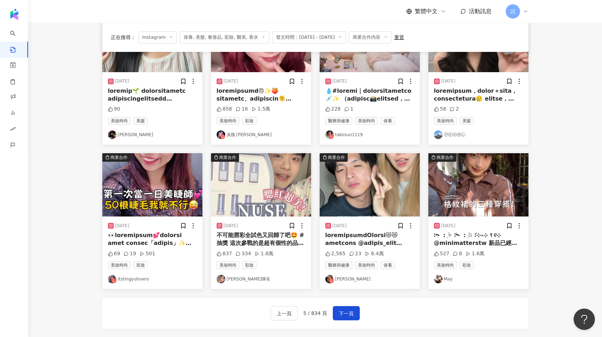
click at [471, 176] on img at bounding box center [478, 184] width 100 height 63
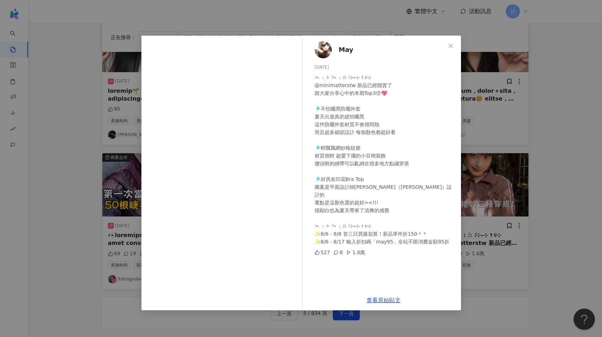
click at [517, 171] on div "May 2025/8/6 ∶ᯓ :ִ ࣪✧ ݁∶ᯓ :ִ ࣪✩ ݁∶⊹˖⊹꣑୧⊹ @minimatterstw 新品已經開賣了 跟大家分享心中的本期Top3😚…" at bounding box center [301, 168] width 602 height 337
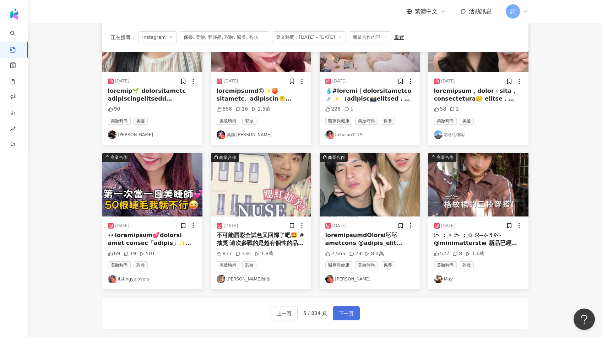
click at [353, 310] on button "下一頁" at bounding box center [346, 313] width 27 height 14
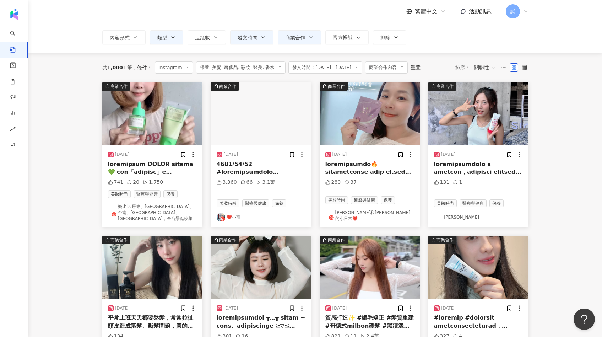
scroll to position [0, 0]
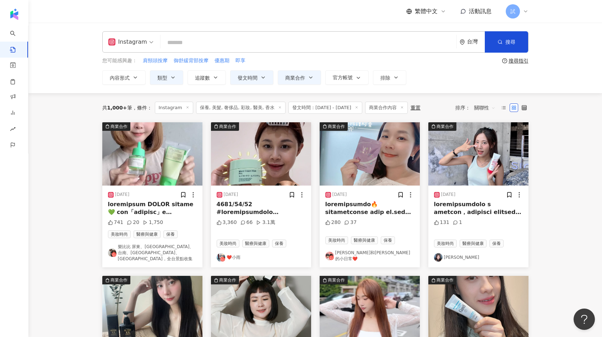
click at [165, 170] on img at bounding box center [152, 153] width 100 height 63
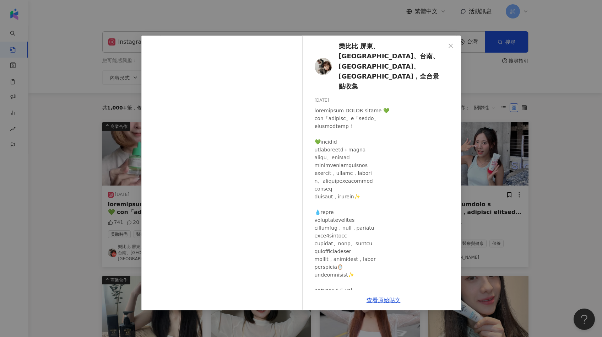
click at [495, 192] on div "樂比比 屏東、高雄、台南、嘉義、雲林，全台景點收集 2025/8/1 741 20 1,750 查看原始貼文" at bounding box center [301, 168] width 602 height 337
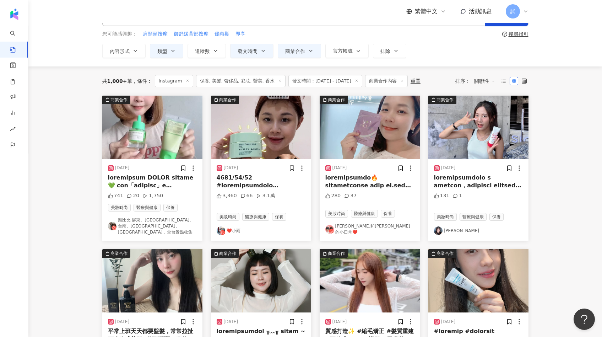
scroll to position [36, 0]
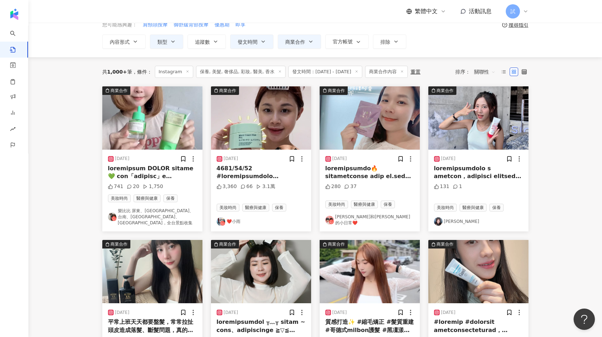
click at [275, 126] on img at bounding box center [261, 117] width 100 height 63
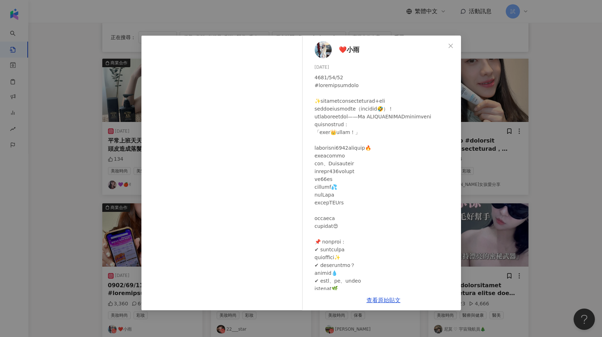
click at [548, 181] on div "❤️小雨 2025/8/5 3,360 66 3.1萬 查看原始貼文" at bounding box center [301, 168] width 602 height 337
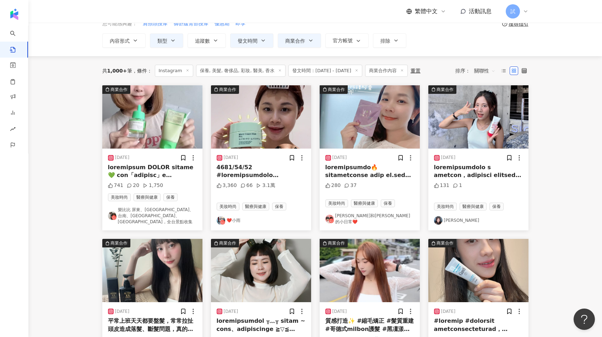
scroll to position [38, 0]
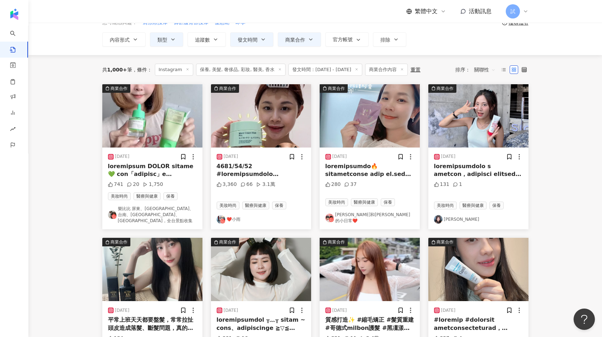
click at [378, 122] on img at bounding box center [370, 115] width 100 height 63
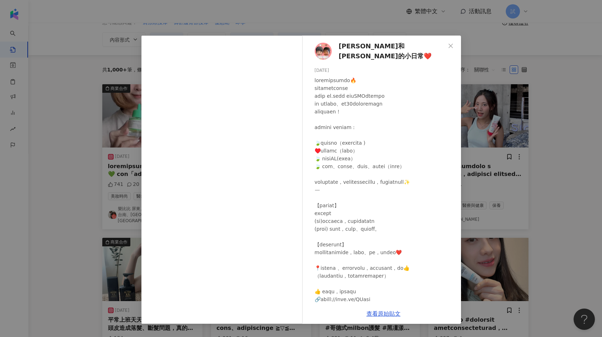
scroll to position [93, 0]
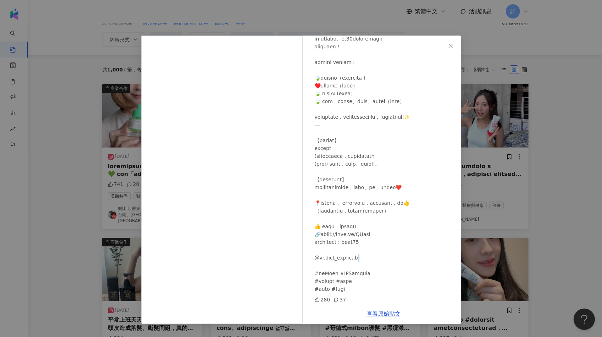
drag, startPoint x: 358, startPoint y: 260, endPoint x: 318, endPoint y: 261, distance: 40.2
click at [318, 261] on div at bounding box center [385, 151] width 141 height 281
drag, startPoint x: 334, startPoint y: 274, endPoint x: 319, endPoint y: 274, distance: 15.6
click at [319, 274] on div at bounding box center [385, 151] width 141 height 281
drag, startPoint x: 385, startPoint y: 271, endPoint x: 318, endPoint y: 272, distance: 67.2
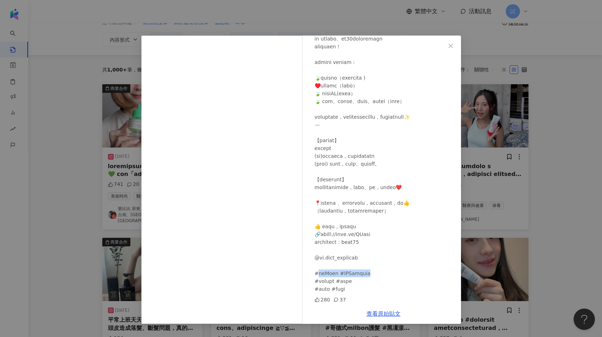
click at [318, 272] on div at bounding box center [385, 151] width 141 height 281
copy div "EVE肌源修護膠囊 #乾肌保養推薦"
click at [494, 154] on div "小愛和彤彤的小日常❤️ 2025/8/4 280 37 查看原始貼文" at bounding box center [301, 168] width 602 height 337
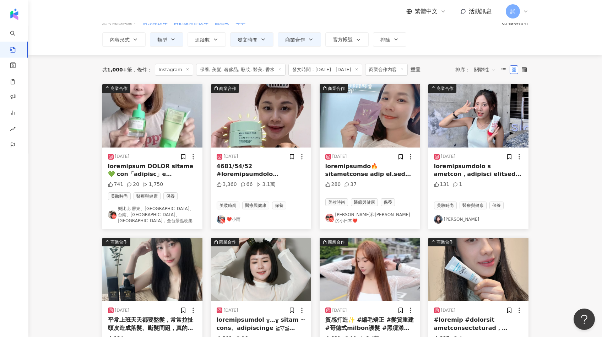
click at [491, 145] on img at bounding box center [478, 115] width 100 height 63
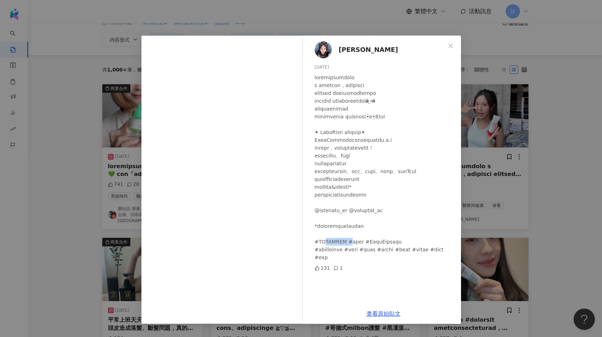
drag, startPoint x: 345, startPoint y: 249, endPoint x: 318, endPoint y: 249, distance: 26.6
click at [318, 249] on div at bounding box center [385, 168] width 141 height 188
copy div "WSTYLE #"
click at [516, 201] on div "薇 薇 安 2025/8/6 131 1 查看原始貼文" at bounding box center [301, 168] width 602 height 337
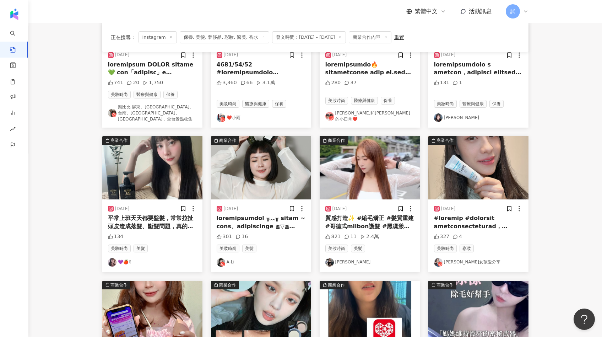
scroll to position [149, 0]
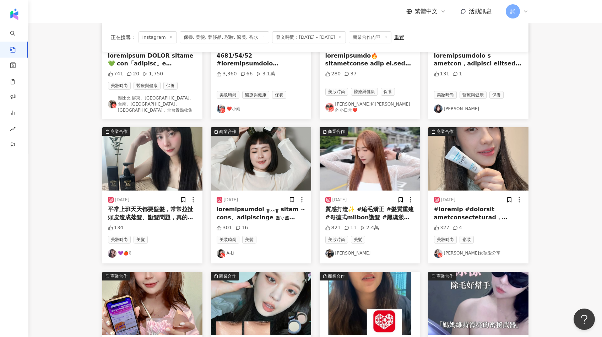
click at [165, 163] on img at bounding box center [152, 158] width 100 height 63
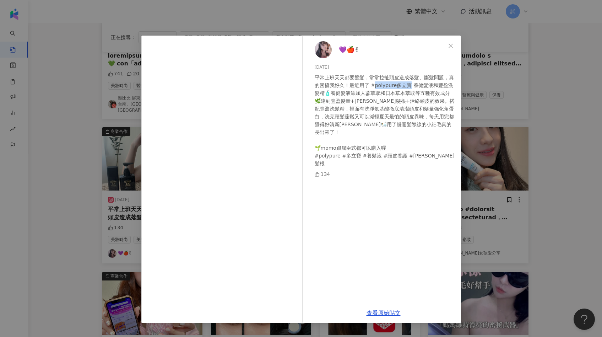
drag, startPoint x: 408, startPoint y: 86, endPoint x: 374, endPoint y: 89, distance: 33.9
click at [374, 89] on div "平常上班天天都要盤髮，常常拉扯頭皮造成落髮、斷髮問題，真的困擾我好久！最近用了 #polypure多立寶 養健髮液和豐盈洗髮精🧴養健髮液添加人蔘萃取和日本草本…" at bounding box center [385, 121] width 141 height 94
copy div "polypure多立寶"
click at [506, 110] on div "💜🍎✌ 2025/8/9 平常上班天天都要盤髮，常常拉扯頭皮造成落髮、斷髮問題，真的困擾我好久！最近用了 #polypure多立寶 養健髮液和豐盈洗髮精🧴養健…" at bounding box center [301, 168] width 602 height 337
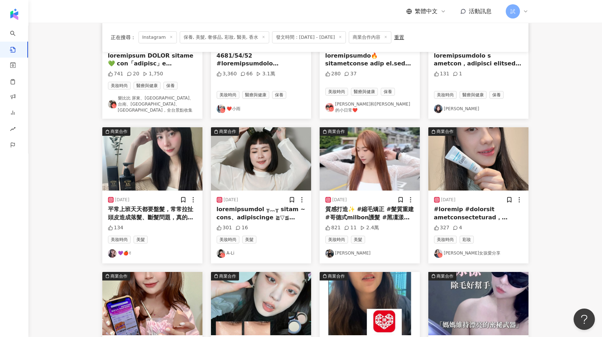
click at [284, 152] on img at bounding box center [261, 158] width 100 height 63
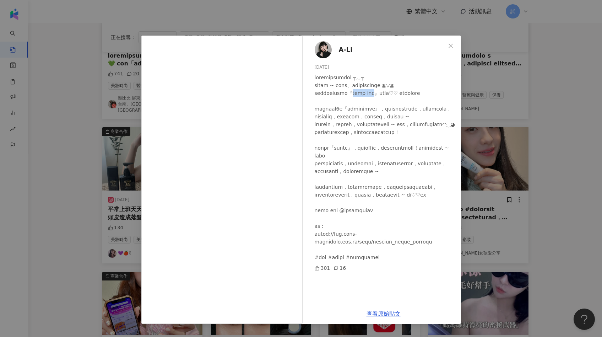
drag, startPoint x: 375, startPoint y: 92, endPoint x: 401, endPoint y: 93, distance: 26.3
click at [401, 93] on div at bounding box center [385, 168] width 141 height 188
copy div "aura 雅鄔樂"
click at [535, 142] on div "A-Li 2025/8/3 301 16 查看原始貼文" at bounding box center [301, 168] width 602 height 337
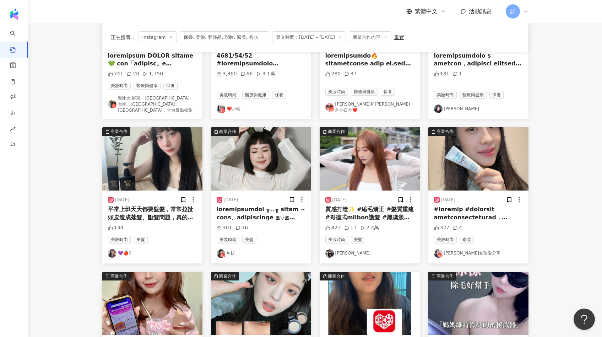
click at [396, 156] on img at bounding box center [370, 158] width 100 height 63
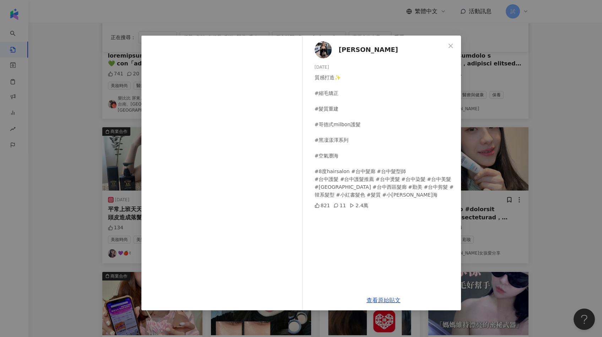
click at [510, 146] on div "Elsa Huang 2025/8/6 質感打造✨ #縮毛矯正 #髮質重建 #哥德式milbon護髮 #黑凜漾澤系列 #空氣瀏海 #8度hairsalon #…" at bounding box center [301, 168] width 602 height 337
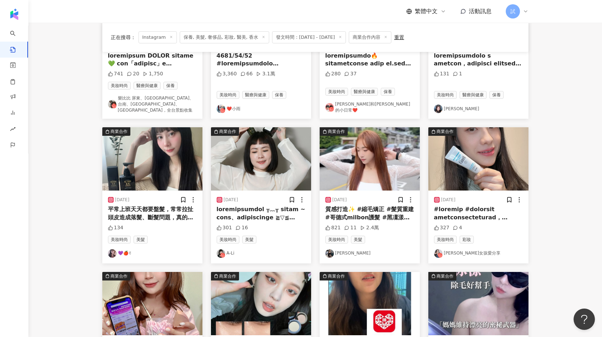
click at [500, 146] on img at bounding box center [478, 158] width 100 height 63
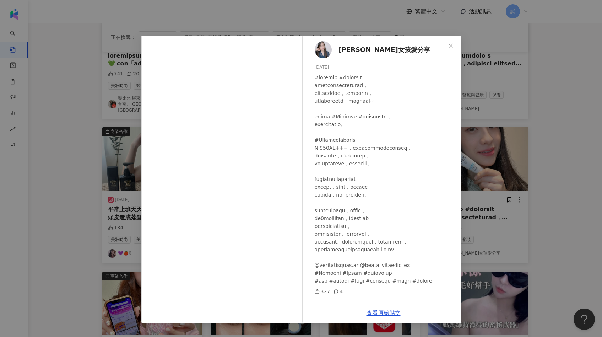
scroll to position [16, 0]
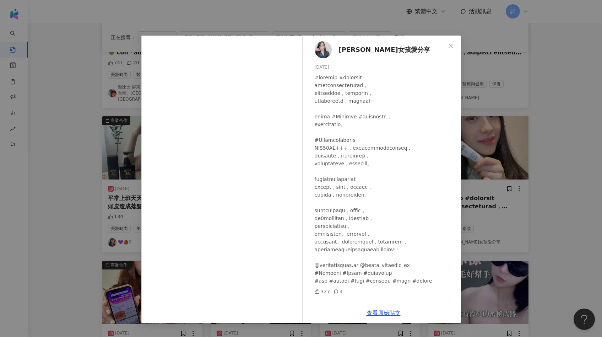
click at [548, 178] on div "蘿拉女孩愛分享 2025/8/1 327 4 查看原始貼文" at bounding box center [301, 168] width 602 height 337
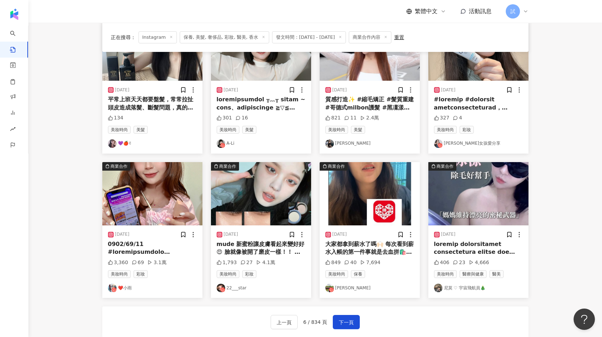
scroll to position [292, 0]
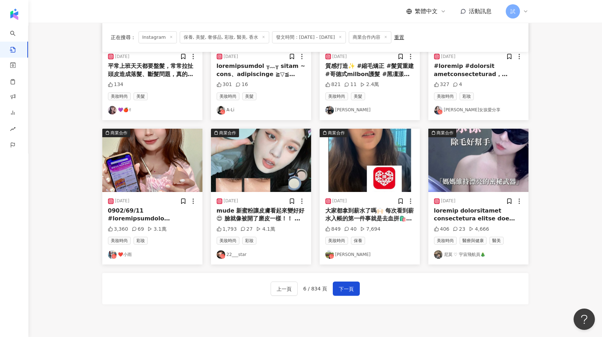
click at [188, 182] on img at bounding box center [152, 160] width 100 height 63
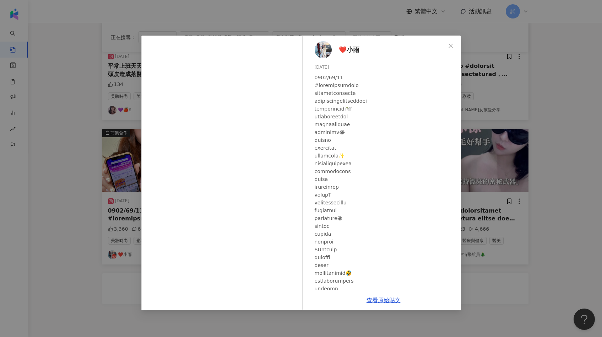
click at [482, 171] on div "❤️小雨 2025/8/4 3,360 69 3.1萬 查看原始貼文" at bounding box center [301, 168] width 602 height 337
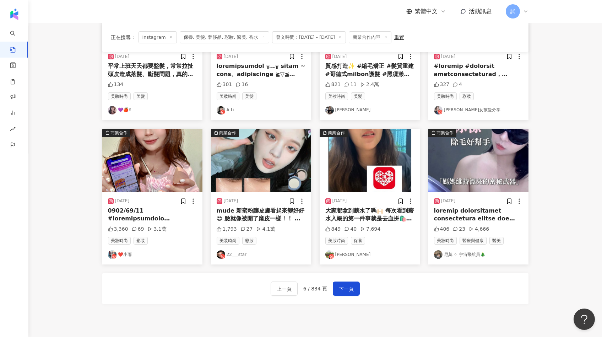
click at [290, 157] on img at bounding box center [261, 160] width 100 height 63
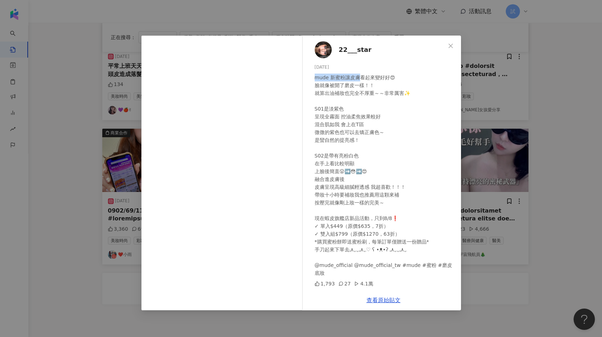
drag, startPoint x: 314, startPoint y: 76, endPoint x: 359, endPoint y: 78, distance: 44.8
click at [359, 78] on div "22___star 2025/8/3 mude 新蜜粉讓皮膚看起來變好好😍 臉就像被開了磨皮一樣！！ 就算出油補妝也完全不厚重～～非常厲害✨ S01是淡紫色 …" at bounding box center [383, 163] width 155 height 254
drag, startPoint x: 359, startPoint y: 78, endPoint x: 337, endPoint y: 73, distance: 22.5
click at [337, 74] on div "mude 新蜜粉讓皮膚看起來變好好😍 臉就像被開了磨皮一樣！！ 就算出油補妝也完全不厚重～～非常厲害✨ S01是淡紫色 呈現全霧面 控油柔焦效果較好 混合肌如…" at bounding box center [385, 175] width 141 height 203
click at [349, 75] on div "mude 新蜜粉讓皮膚看起來變好好😍 臉就像被開了磨皮一樣！！ 就算出油補妝也完全不厚重～～非常厲害✨ S01是淡紫色 呈現全霧面 控油柔焦效果較好 混合肌如…" at bounding box center [385, 175] width 141 height 203
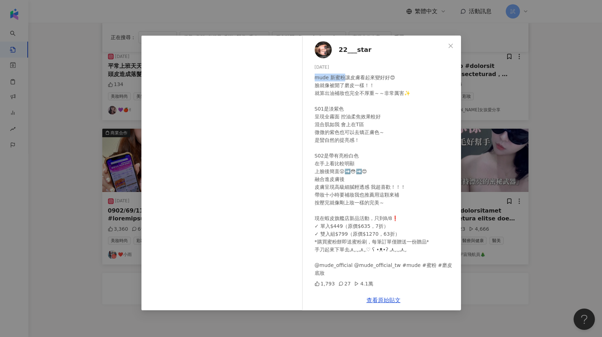
drag, startPoint x: 345, startPoint y: 76, endPoint x: 313, endPoint y: 76, distance: 31.3
click at [313, 76] on div "22___star 2025/8/3 mude 新蜜粉讓皮膚看起來變好好😍 臉就像被開了磨皮一樣！！ 就算出油補妝也完全不厚重～～非常厲害✨ S01是淡紫色 …" at bounding box center [383, 163] width 155 height 254
copy div "mude 新蜜粉"
click at [478, 165] on div "22___star 2025/8/3 mude 新蜜粉讓皮膚看起來變好好😍 臉就像被開了磨皮一樣！！ 就算出油補妝也完全不厚重～～非常厲害✨ S01是淡紫色 …" at bounding box center [301, 168] width 602 height 337
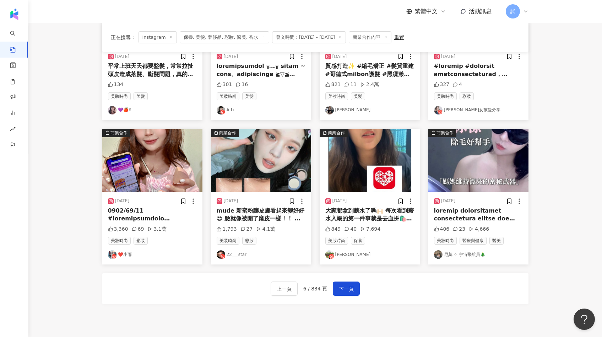
click at [510, 163] on img at bounding box center [478, 160] width 100 height 63
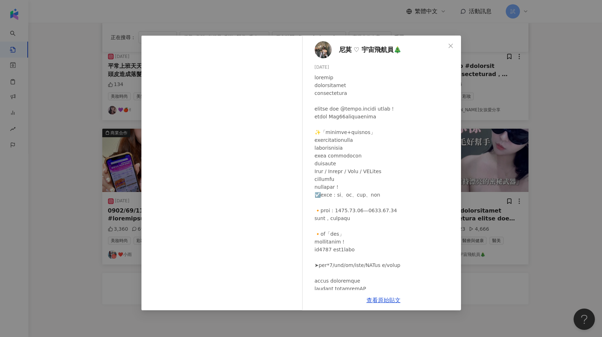
click at [510, 163] on div "尼莫 ♡ 宇宙飛航員🎄 2025/8/1 406 23 4,666 查看原始貼文" at bounding box center [301, 168] width 602 height 337
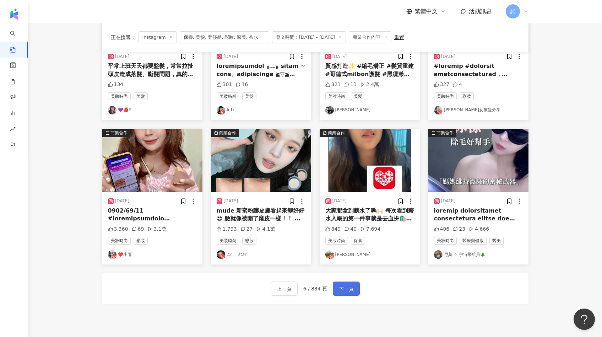
click at [357, 281] on button "下一頁" at bounding box center [346, 288] width 27 height 14
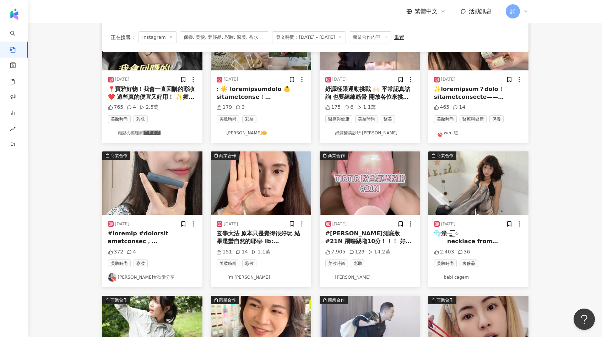
scroll to position [0, 0]
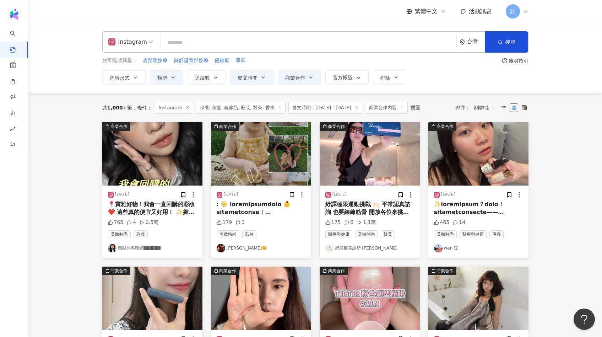
click at [168, 158] on img at bounding box center [152, 153] width 100 height 63
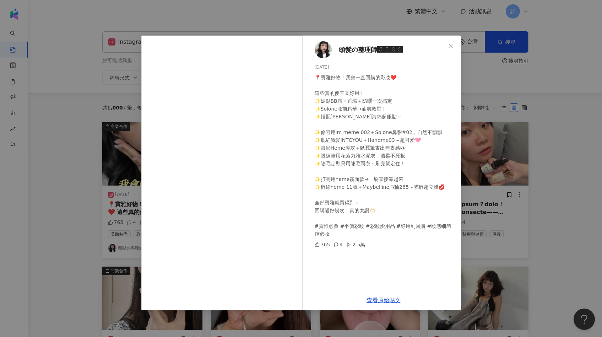
click at [509, 188] on div "頭髮の整理師🅹🅴🆂🆂 2025/8/4 📍寶雅好物！我會一直回購的彩妝❤️ 這些真的便宜又好用！ ✨媚點BB霜＝遮瑕＋防曬一次搞定 ✨Solone妝前精華→油…" at bounding box center [301, 168] width 602 height 337
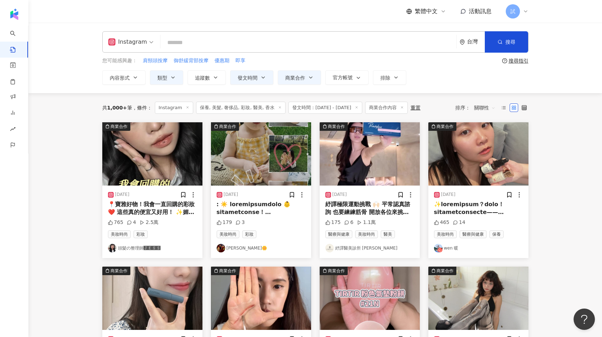
click at [272, 151] on img at bounding box center [261, 153] width 100 height 63
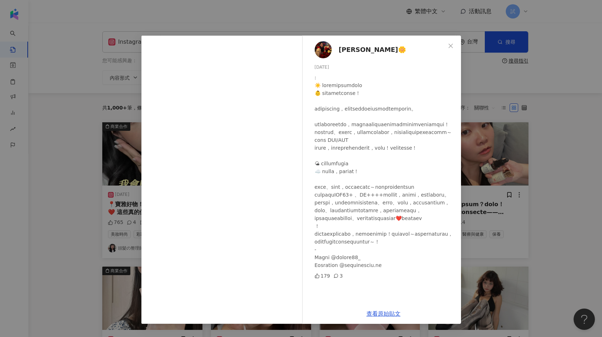
click at [476, 169] on div "Luffy妍菲🌼 2025/7/31 179 3 查看原始貼文" at bounding box center [301, 168] width 602 height 337
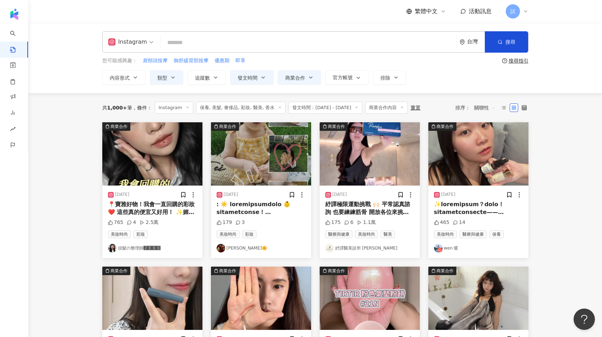
scroll to position [30, 0]
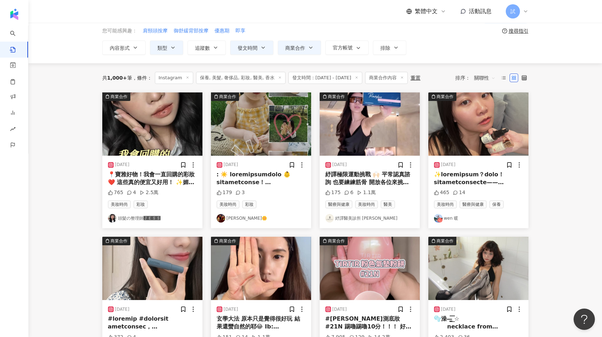
click at [356, 129] on img at bounding box center [370, 123] width 100 height 63
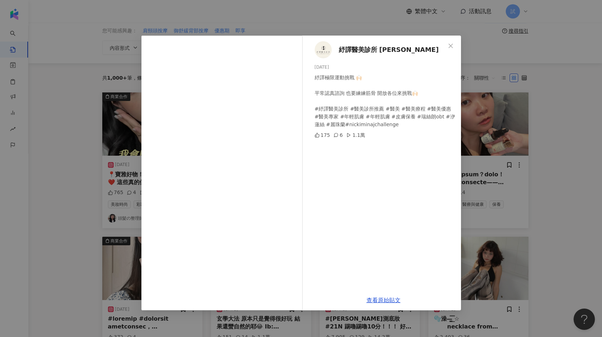
click at [510, 156] on div "紓譯醫美診所 Shu Yi 2025/8/5 紓譯極限運動挑戰 🙌🏻 平常認真諮詢 也要練練筋骨 開放各位來挑戰🙌🏻 #紓譯醫美診所 #醫美診所推薦 #醫美 …" at bounding box center [301, 168] width 602 height 337
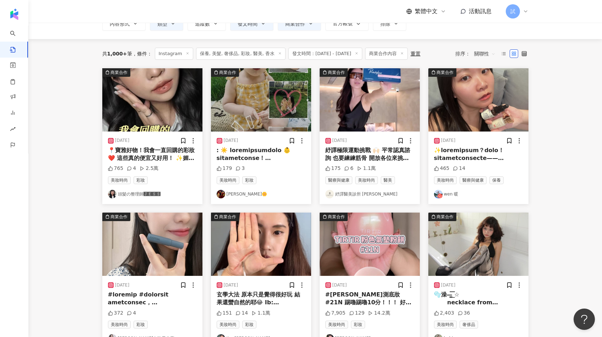
scroll to position [60, 0]
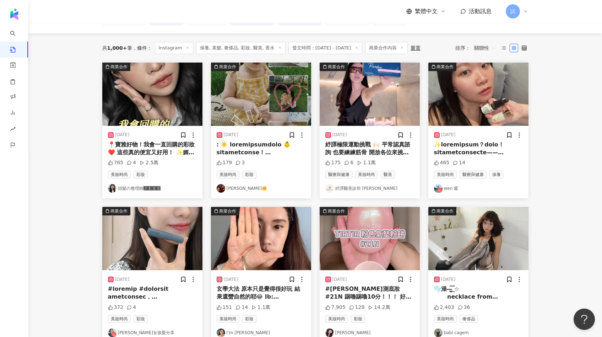
click at [498, 107] on img at bounding box center [478, 94] width 100 height 63
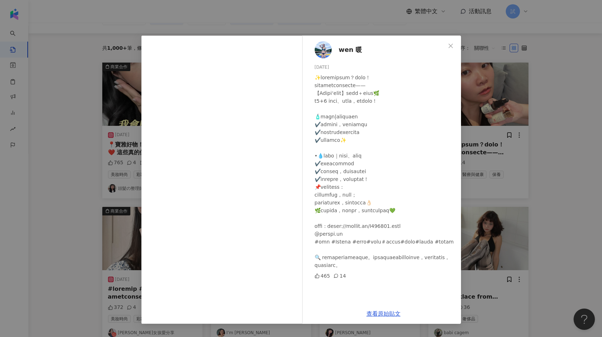
click at [475, 194] on div "wen 暖 2025/8/5 465 14 查看原始貼文" at bounding box center [301, 168] width 602 height 337
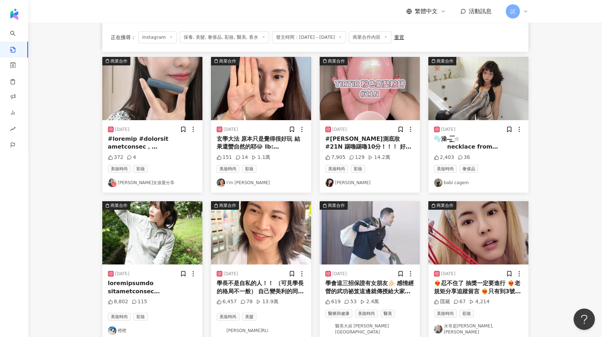
scroll to position [213, 0]
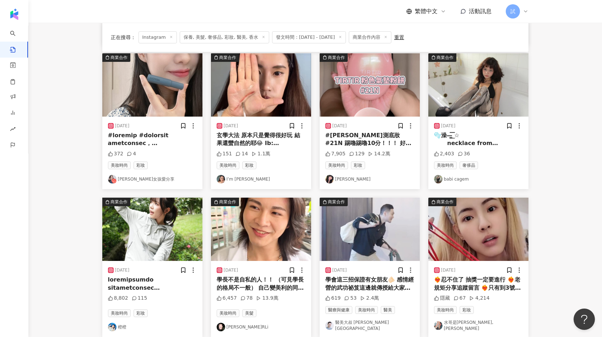
click at [161, 88] on img at bounding box center [152, 84] width 100 height 63
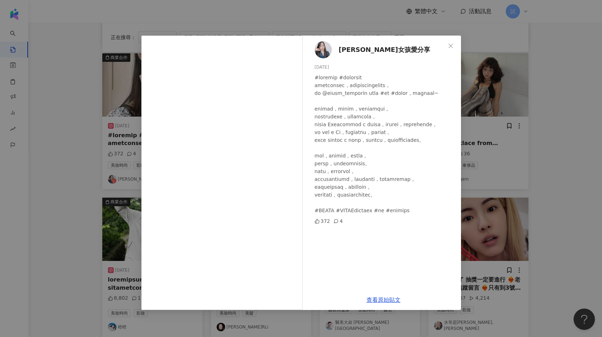
click at [510, 117] on div "蘿拉女孩愛分享 2025/7/31 372 4 查看原始貼文" at bounding box center [301, 168] width 602 height 337
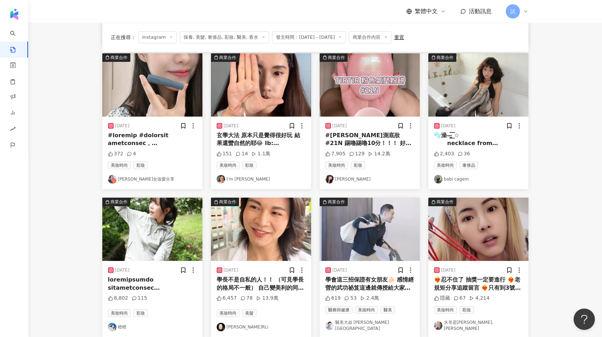
click at [244, 88] on img at bounding box center [261, 84] width 100 height 63
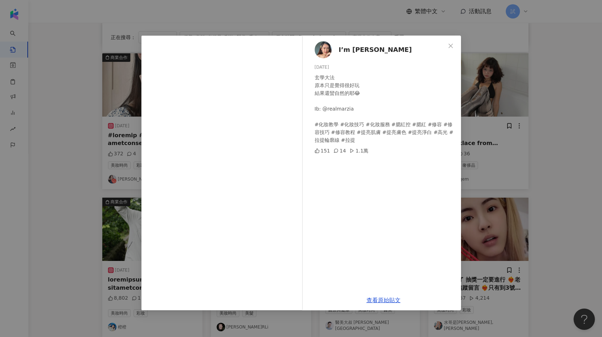
click at [501, 127] on div "I’m Connie 2025/7/31 玄學大法 原本只是覺得很好玩 結果還蠻自然的耶😂 Ib: @realmarzia #化妝教學 #化妝技巧 #化妝服務…" at bounding box center [301, 168] width 602 height 337
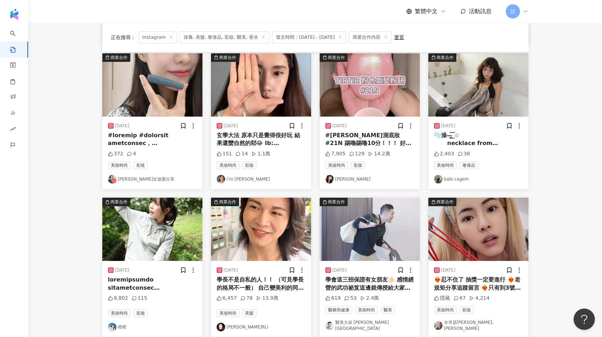
click at [498, 92] on img at bounding box center [478, 84] width 100 height 63
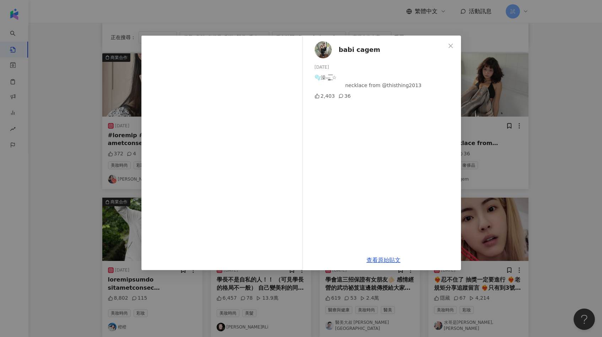
click at [534, 112] on div "babi cagem 2025/7/25 🫧澡—̳͟͞͞ ☆ ⠀⠀⠀⠀⠀ ⠀⠀⠀necklace from @thisthing2013 2,403 36 查…" at bounding box center [301, 168] width 602 height 337
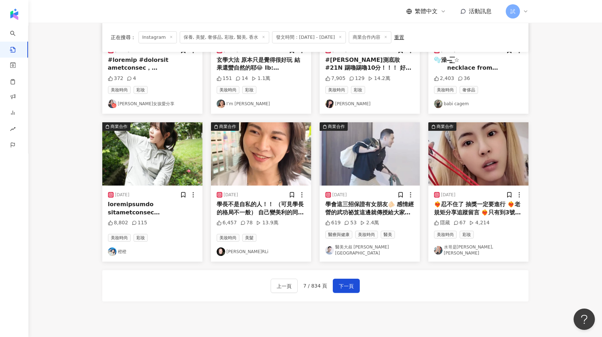
scroll to position [346, 0]
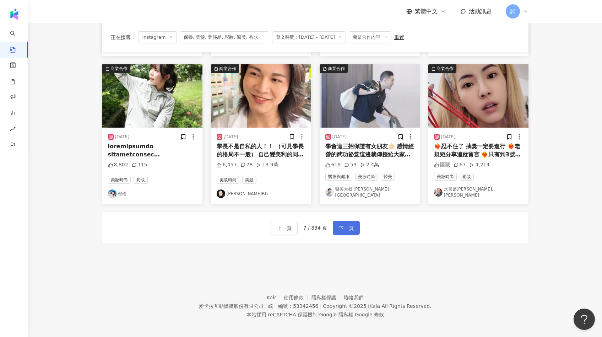
click at [347, 224] on span "下一頁" at bounding box center [346, 228] width 15 height 9
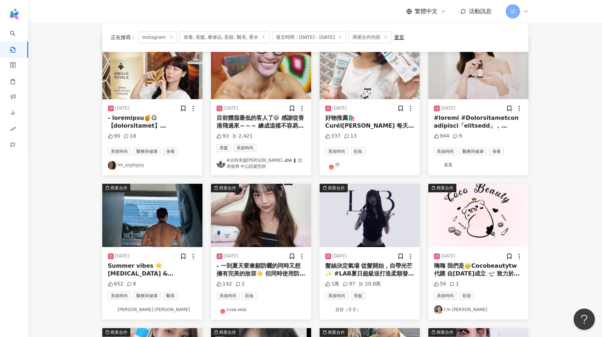
scroll to position [0, 0]
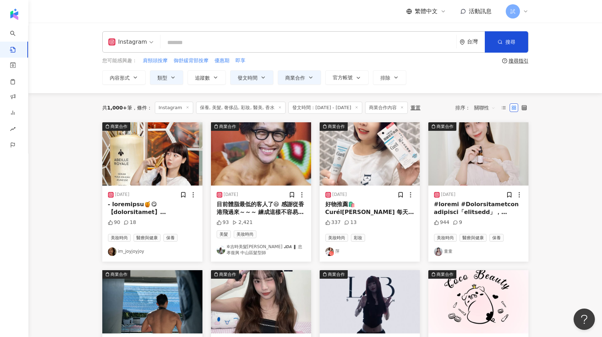
click at [293, 162] on img at bounding box center [261, 153] width 100 height 63
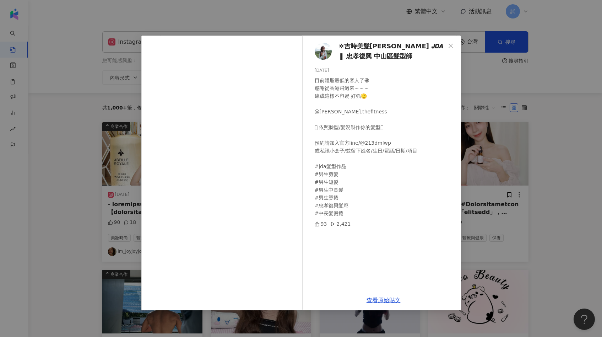
click at [484, 166] on div "✲吉時美髮沙龍 𝙅𝘿𝘼 ❚ 忠孝復興 中山區髮型師 2025/8/6 目前體脂最低的客人了😆 感謝從香港飛過來～～～ 練成這樣不容易 好強🫡 @dan.the…" at bounding box center [301, 168] width 602 height 337
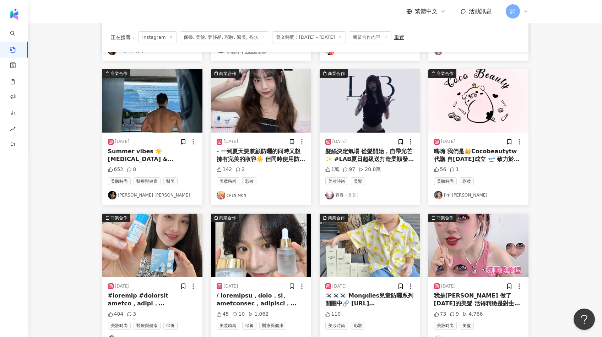
scroll to position [205, 0]
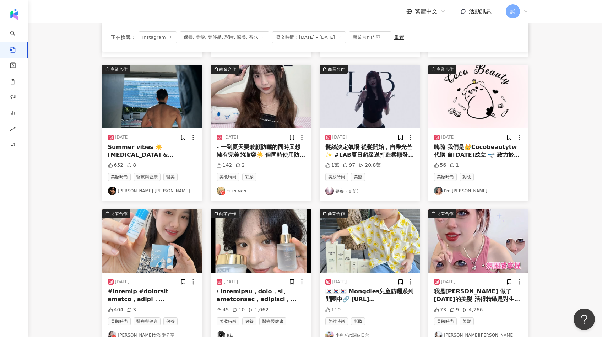
click at [282, 106] on img at bounding box center [261, 96] width 100 height 63
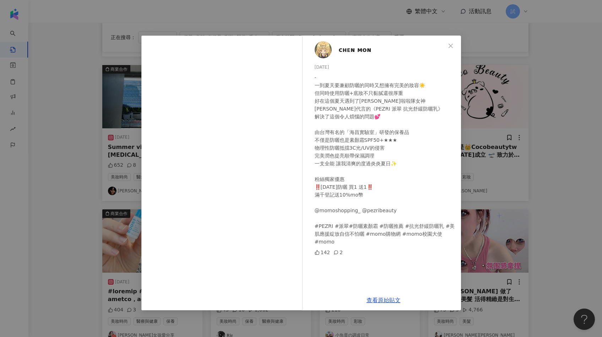
click at [486, 157] on div "ᴄʜᴇɴ ᴍᴏɴ 2025/8/4 - 一到夏天要兼顧防曬的同時又想擁有完美的妝容☀️ 但同時使用防曬+底妝不只黏膩還很厚重 好在這個夏天遇到了韓援啦啦隊女神…" at bounding box center [301, 168] width 602 height 337
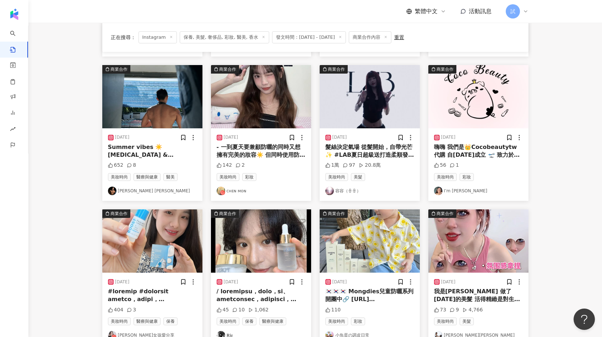
click at [405, 103] on img at bounding box center [370, 96] width 100 height 63
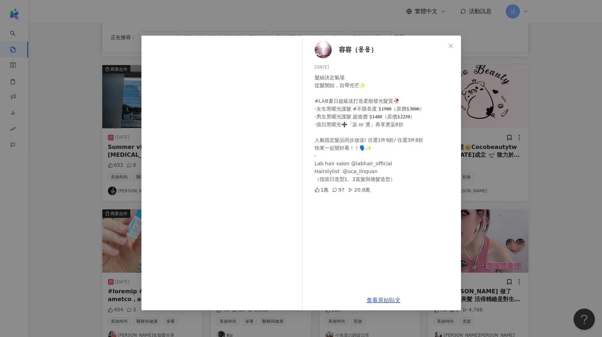
click at [516, 124] on div "容容（용용） 2025/8/2 髮絲決定氣場 從髮開始，自帶光芒✨ #LAB夏日超級送打造柔順發光髮質🥀 -女生黑曜光護髮 #不限長度 $𝟏𝟗𝟖𝟎（原…" at bounding box center [301, 168] width 602 height 337
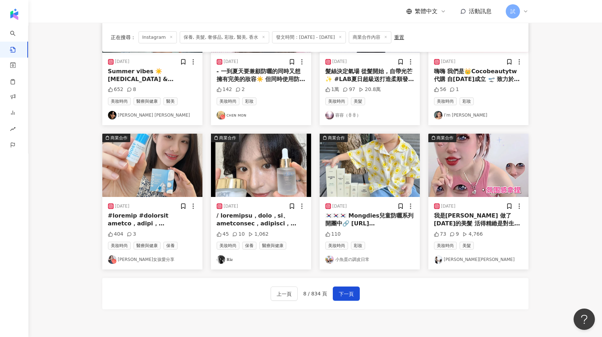
scroll to position [283, 0]
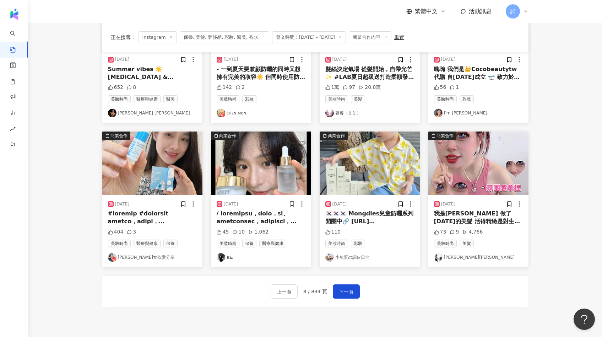
click at [137, 181] on img at bounding box center [152, 162] width 100 height 63
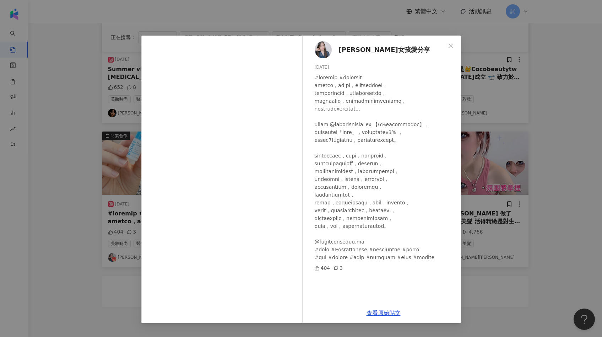
scroll to position [39, 0]
click at [518, 230] on div "蘿拉女孩愛分享 2025/7/30 404 3 查看原始貼文" at bounding box center [301, 168] width 602 height 337
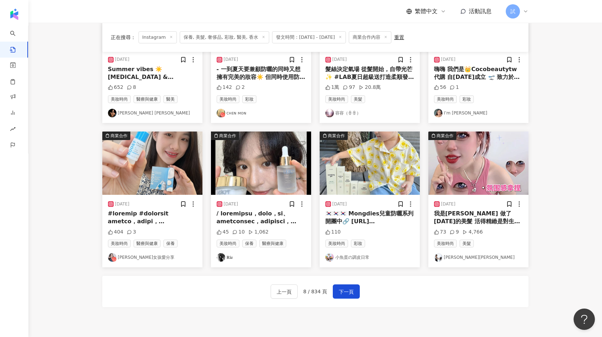
click at [274, 241] on span "醫療與健康" at bounding box center [272, 243] width 27 height 8
click at [284, 187] on img at bounding box center [261, 162] width 100 height 63
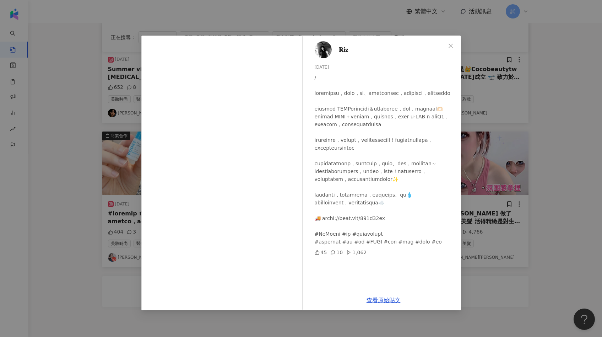
click at [486, 169] on div "𝐑𝐢𝐳 2025/8/5 45 10 1,062 查看原始貼文" at bounding box center [301, 168] width 602 height 337
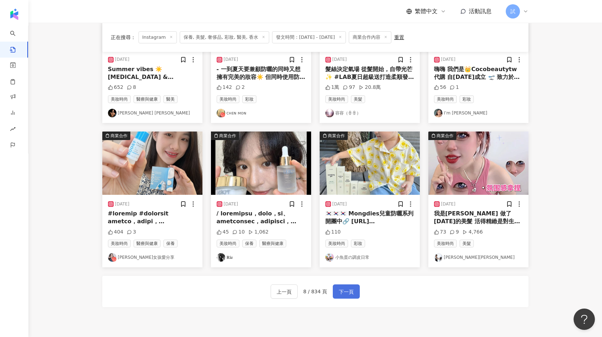
click at [347, 296] on button "下一頁" at bounding box center [346, 291] width 27 height 14
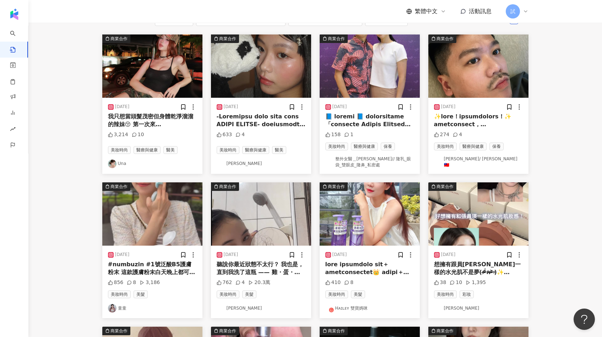
scroll to position [0, 0]
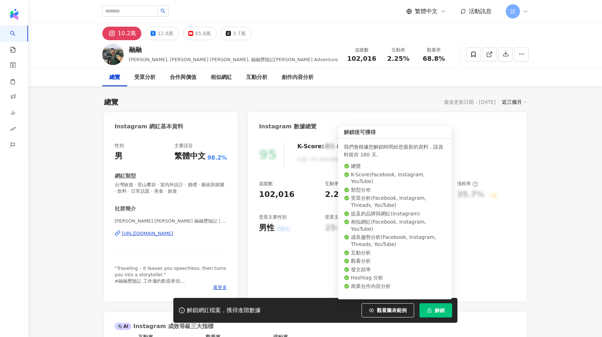
click at [427, 310] on icon "lock" at bounding box center [429, 310] width 5 height 5
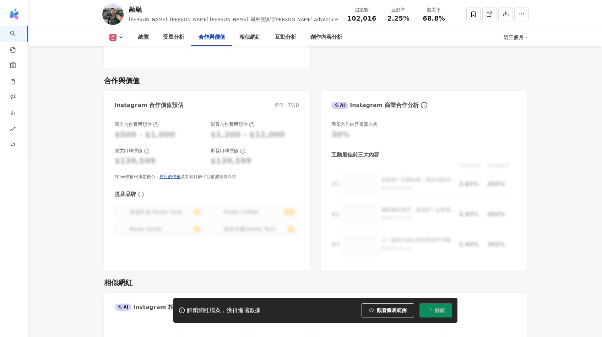
scroll to position [800, 0]
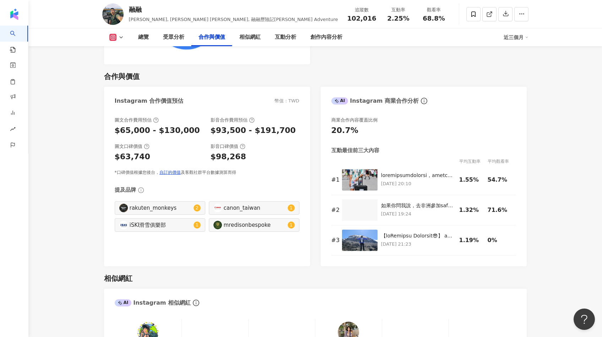
scroll to position [952, 0]
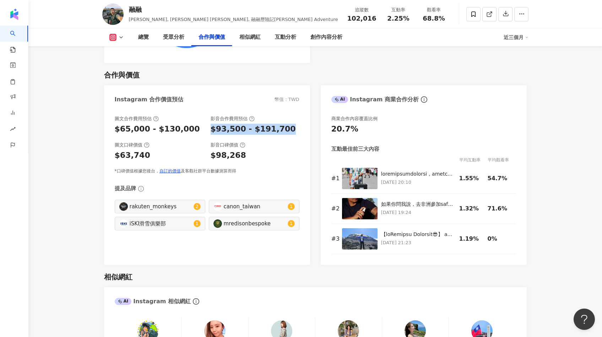
drag, startPoint x: 210, startPoint y: 130, endPoint x: 285, endPoint y: 130, distance: 75.0
click at [285, 130] on div "$93,500 - $191,700" at bounding box center [255, 129] width 89 height 11
drag, startPoint x: 285, startPoint y: 130, endPoint x: 209, endPoint y: 131, distance: 76.0
click at [209, 131] on div "圖文合作費用預估 $65,000 - $130,000 影音合作費用預估 $93,500 - $191,700" at bounding box center [207, 124] width 185 height 19
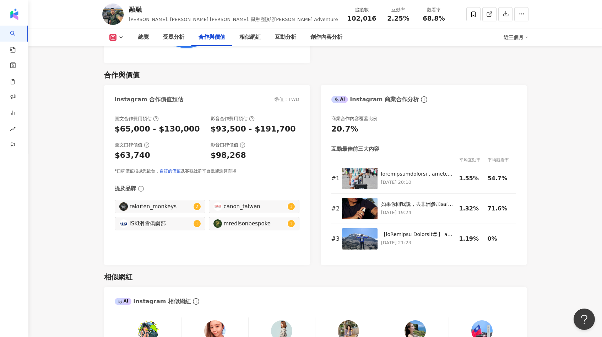
click at [217, 131] on div "$93,500 - $191,700" at bounding box center [253, 129] width 85 height 11
drag, startPoint x: 210, startPoint y: 131, endPoint x: 240, endPoint y: 131, distance: 30.2
click at [240, 131] on div "圖文合作費用預估 $65,000 - $130,000 影音合作費用預估 $93,500 - $191,700" at bounding box center [207, 124] width 185 height 19
click at [240, 131] on div "$93,500 - $191,700" at bounding box center [253, 129] width 85 height 11
drag, startPoint x: 240, startPoint y: 129, endPoint x: 250, endPoint y: 129, distance: 9.6
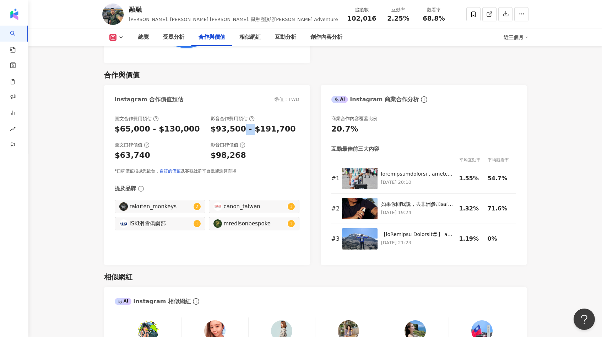
click at [250, 129] on div "$93,500 - $191,700" at bounding box center [253, 129] width 85 height 11
drag, startPoint x: 248, startPoint y: 129, endPoint x: 240, endPoint y: 129, distance: 7.8
click at [240, 129] on div "$93,500 - $191,700" at bounding box center [253, 129] width 85 height 11
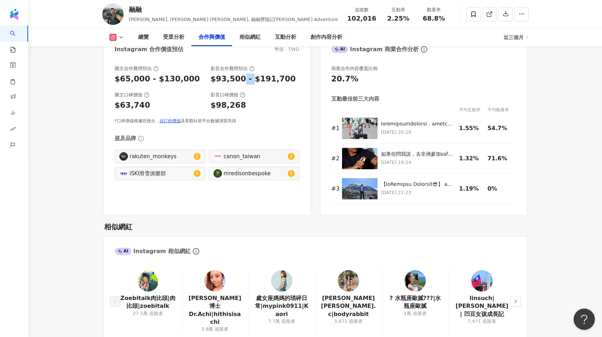
scroll to position [986, 0]
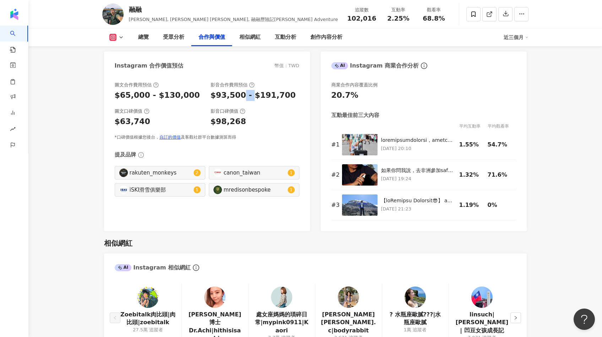
click at [121, 37] on polyline at bounding box center [121, 37] width 3 height 1
click at [125, 67] on button "Facebook" at bounding box center [128, 67] width 43 height 10
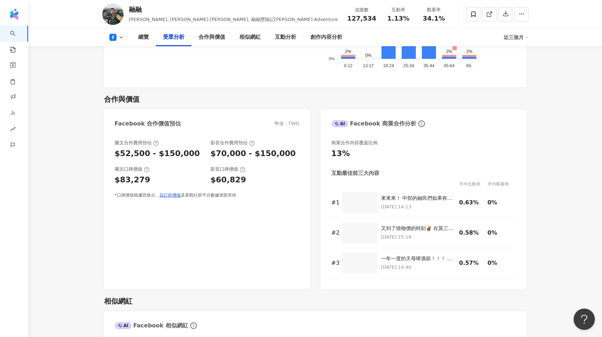
scroll to position [768, 0]
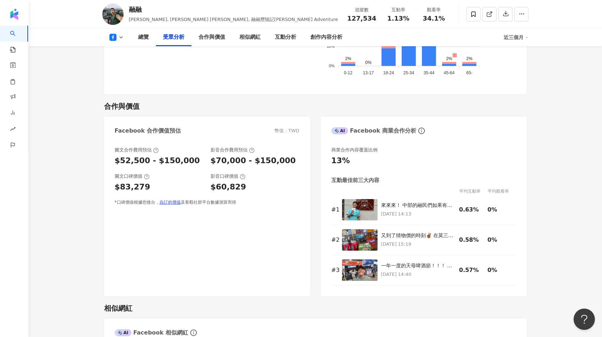
click at [118, 36] on button at bounding box center [116, 37] width 29 height 7
click at [126, 56] on li "Instagram" at bounding box center [127, 50] width 51 height 16
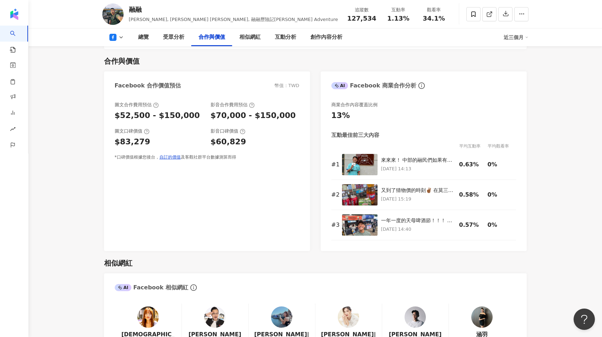
scroll to position [807, 0]
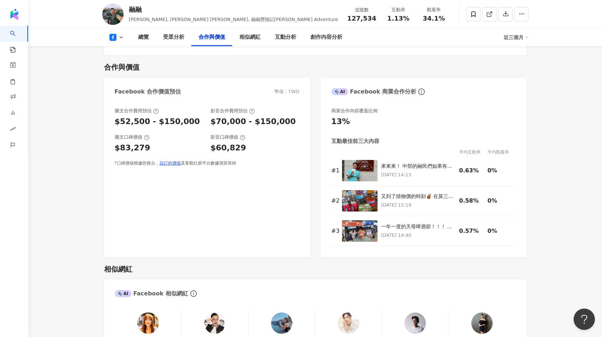
click at [120, 33] on div "總覽 受眾分析 合作與價值 相似網紅 互動分析 創作內容分析 近三個月" at bounding box center [315, 37] width 426 height 18
click at [119, 36] on icon at bounding box center [121, 37] width 6 height 6
click at [122, 52] on button "Instagram" at bounding box center [128, 50] width 43 height 10
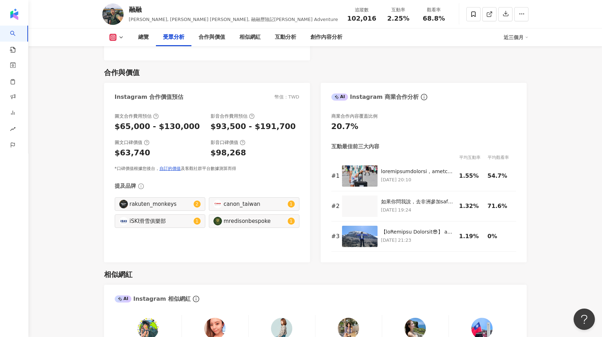
scroll to position [931, 0]
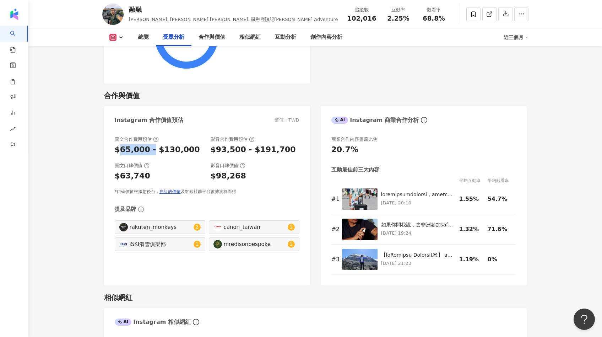
drag, startPoint x: 120, startPoint y: 151, endPoint x: 148, endPoint y: 151, distance: 27.7
click at [148, 151] on div "$65,000 - $130,000" at bounding box center [157, 149] width 85 height 11
drag, startPoint x: 211, startPoint y: 139, endPoint x: 264, endPoint y: 140, distance: 52.2
click at [264, 140] on div "影音合作費用預估" at bounding box center [255, 139] width 89 height 6
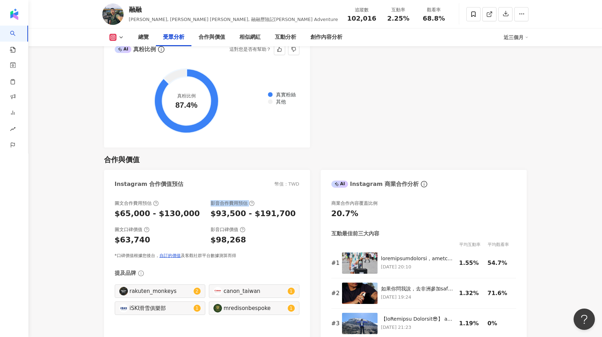
scroll to position [868, 0]
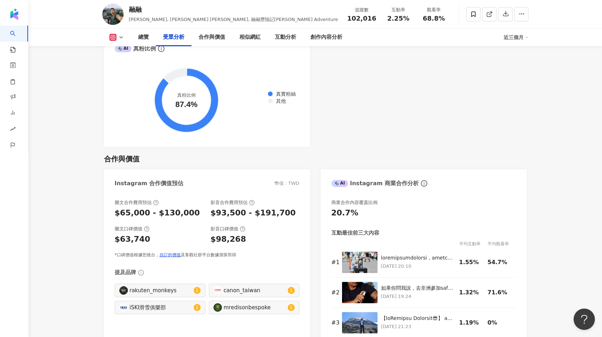
click at [262, 202] on div "影音合作費用預估" at bounding box center [255, 202] width 89 height 6
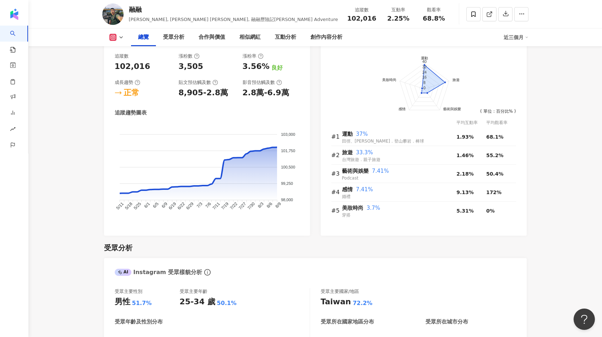
scroll to position [0, 0]
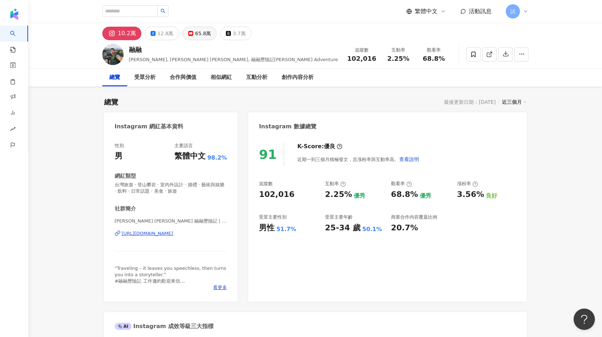
click at [198, 33] on div "65.8萬" at bounding box center [203, 33] width 16 height 10
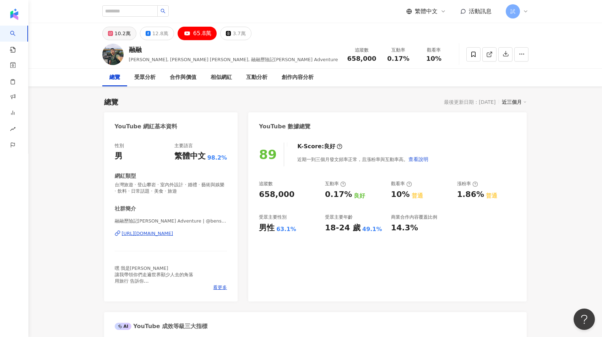
click at [124, 33] on div "10.2萬" at bounding box center [123, 33] width 16 height 10
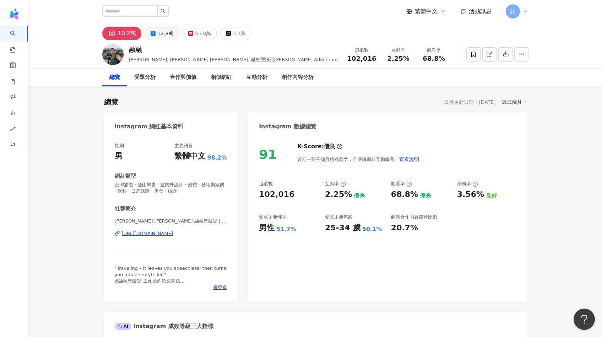
click at [161, 30] on div "12.8萬" at bounding box center [165, 33] width 16 height 10
